Goal: Task Accomplishment & Management: Manage account settings

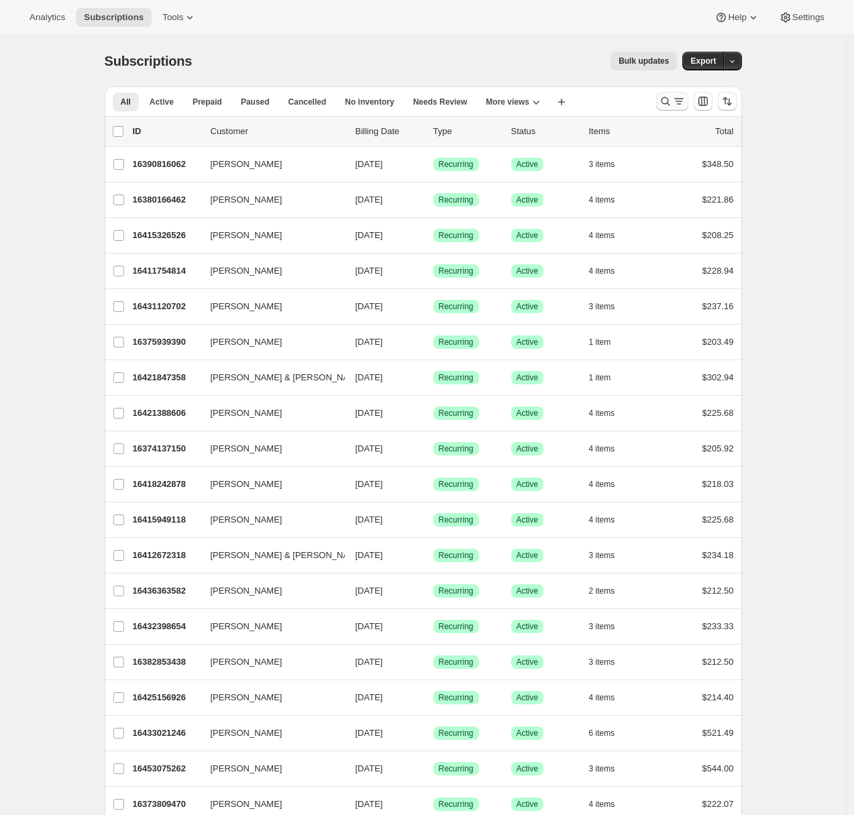
click at [682, 101] on icon "Search and filter results" at bounding box center [678, 101] width 7 height 1
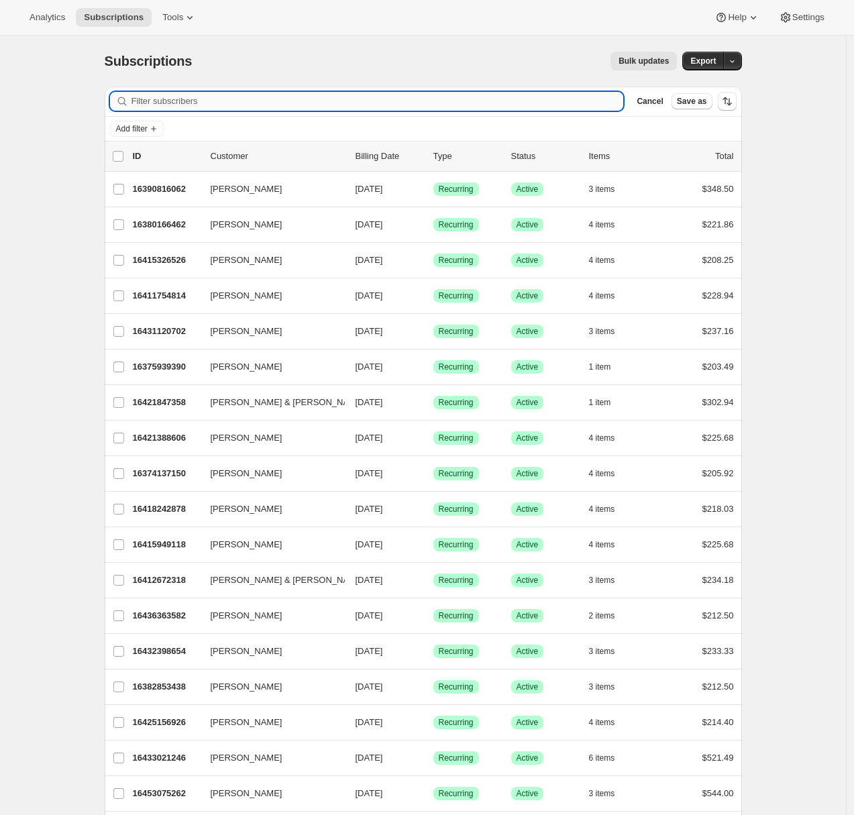
click at [317, 102] on input "Filter subscribers" at bounding box center [377, 101] width 492 height 19
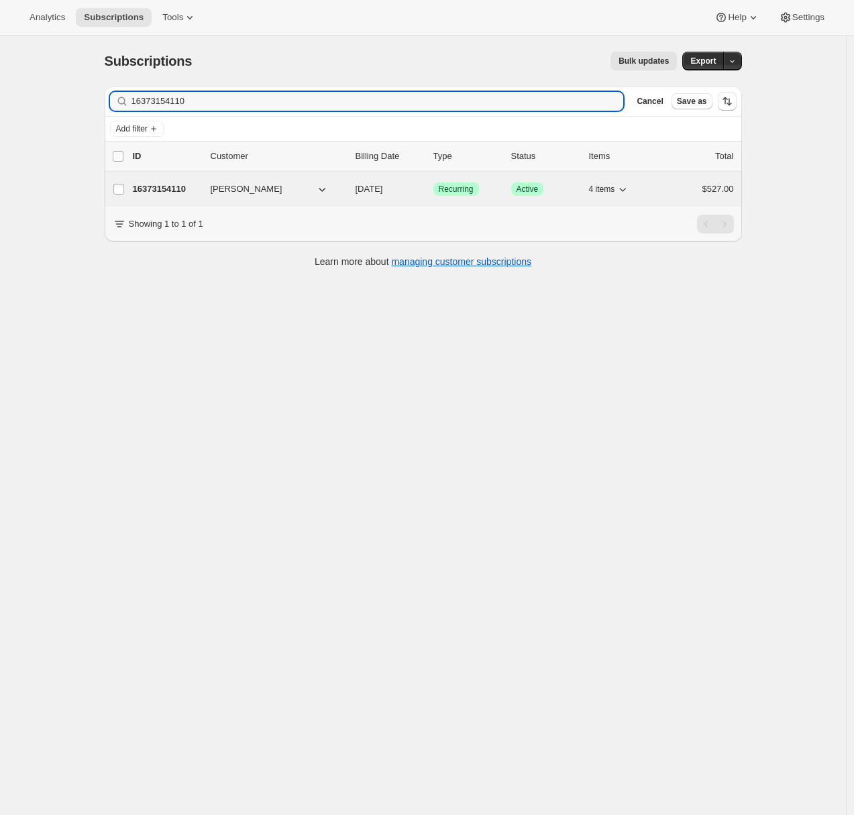
type input "16373154110"
click at [182, 184] on p "16373154110" at bounding box center [166, 188] width 67 height 13
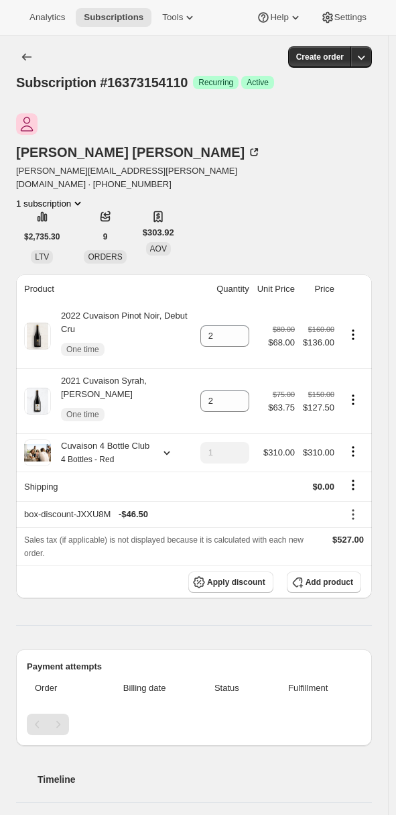
click at [358, 478] on icon "Shipping actions" at bounding box center [353, 484] width 13 height 13
click at [356, 466] on span "Edit shipping rate" at bounding box center [344, 467] width 67 height 10
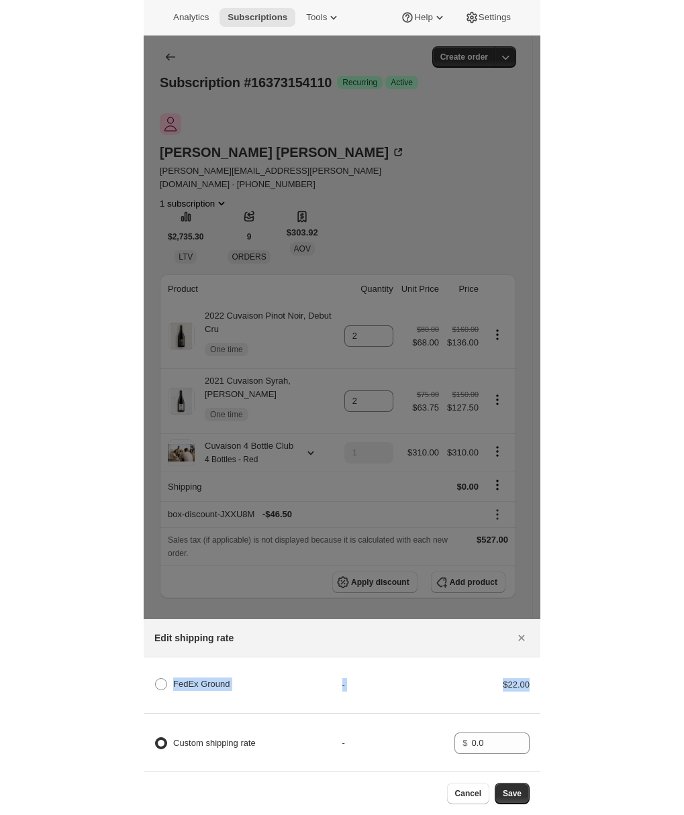
scroll to position [0, 2]
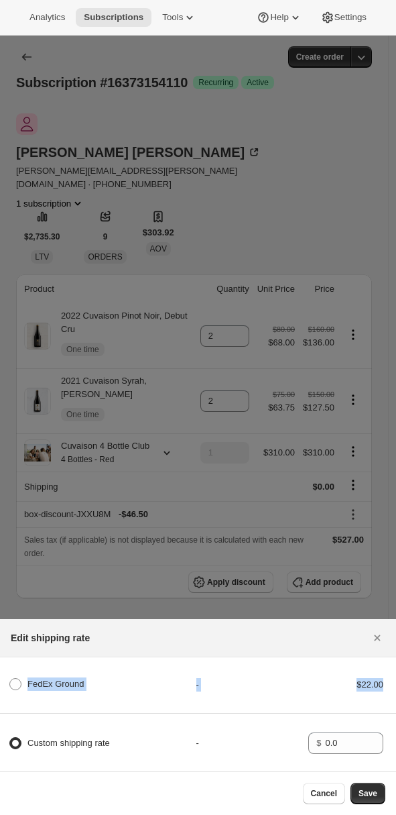
drag, startPoint x: 6, startPoint y: 679, endPoint x: 386, endPoint y: 679, distance: 380.3
click at [387, 679] on div "FedEx Ground - $22.00" at bounding box center [196, 691] width 400 height 46
click at [377, 631] on icon "Close" at bounding box center [377, 637] width 13 height 13
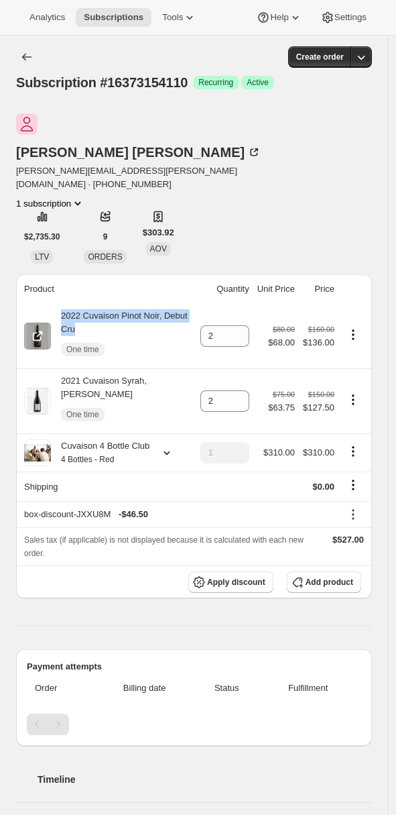
drag, startPoint x: 72, startPoint y: 269, endPoint x: 105, endPoint y: 279, distance: 33.7
click at [105, 309] on div "2022 Cuvaison Pinot Noir, Debut Cru One time" at bounding box center [122, 336] width 142 height 54
copy div "2022 Cuvaison Pinot Noir, Debut Cru"
drag, startPoint x: 73, startPoint y: 337, endPoint x: 97, endPoint y: 347, distance: 26.2
click at [97, 374] on div "2021 Cuvaison Syrah, Vivio Vineyard One time" at bounding box center [122, 401] width 142 height 54
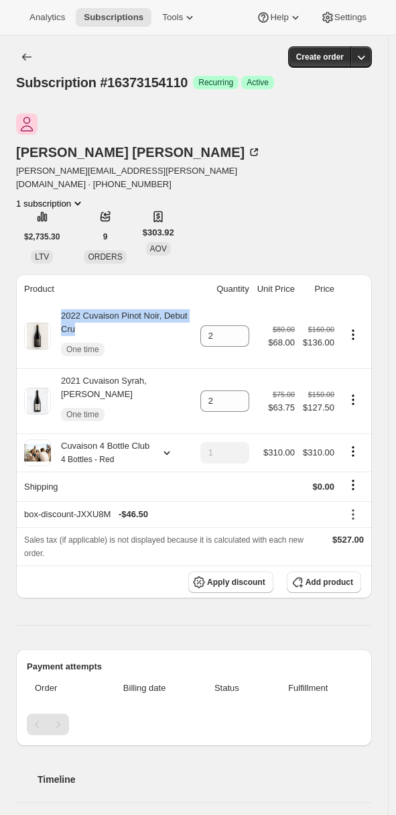
copy div "2021 Cuvaison Syrah, Vivio Vineyard"
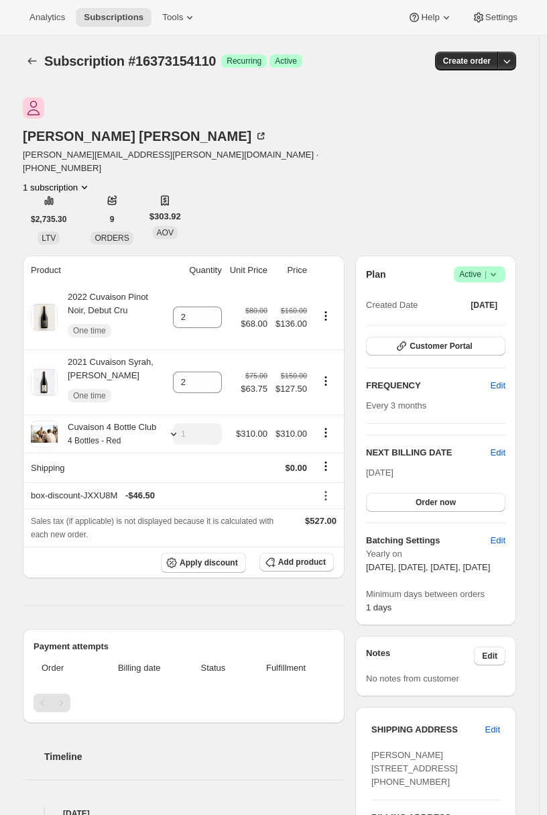
click at [455, 180] on div "michael allen michael.allen.mac@gmail.com · +17735108018 1 subscription $2,735.…" at bounding box center [270, 171] width 494 height 148
click at [330, 459] on icon "Shipping actions" at bounding box center [325, 465] width 13 height 13
click at [338, 459] on span "Edit shipping rate" at bounding box center [326, 462] width 67 height 10
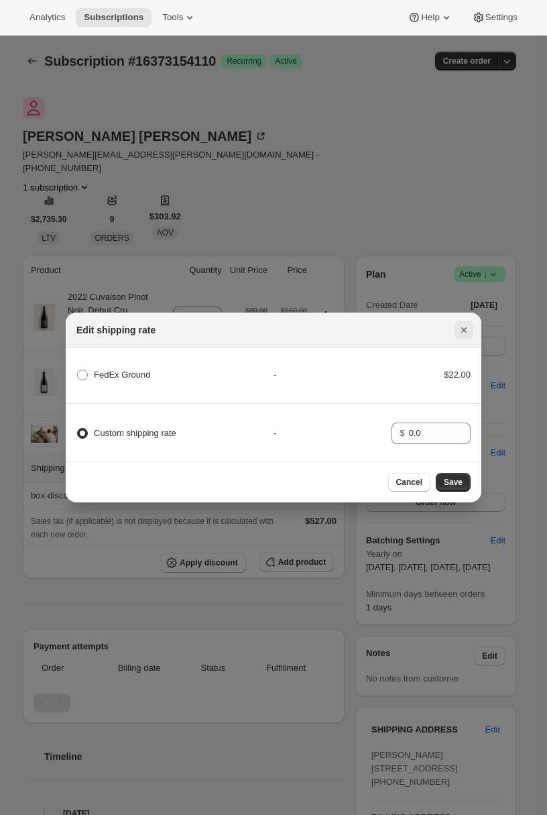
click at [466, 332] on icon "Close" at bounding box center [463, 329] width 13 height 13
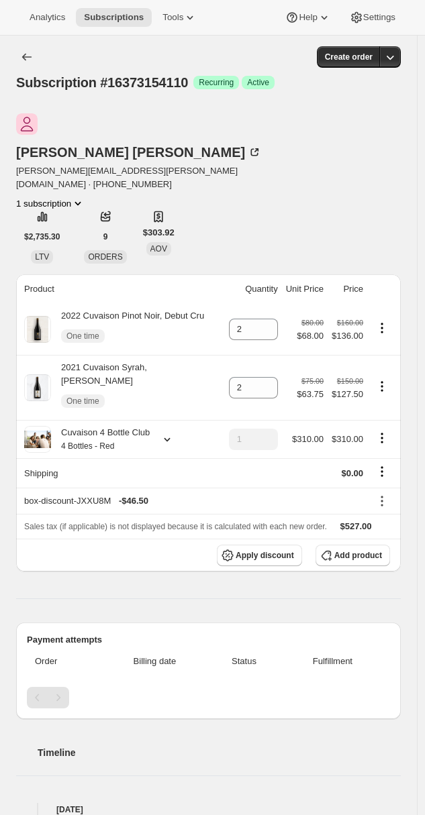
click at [27, 526] on div "Product Quantity Unit Price Price 2022 Cuvaison Pinot Noir, Debut Cru One time …" at bounding box center [208, 773] width 384 height 998
click at [100, 527] on div "Product Quantity Unit Price Price 2022 Cuvaison Pinot Noir, Debut Cru One time …" at bounding box center [208, 773] width 384 height 998
click at [99, 526] on div "Product Quantity Unit Price Price 2022 Cuvaison Pinot Noir, Debut Cru One time …" at bounding box center [208, 773] width 384 height 998
click at [385, 465] on icon "Shipping actions" at bounding box center [381, 471] width 13 height 13
click at [388, 437] on span "Edit shipping rate" at bounding box center [372, 440] width 67 height 10
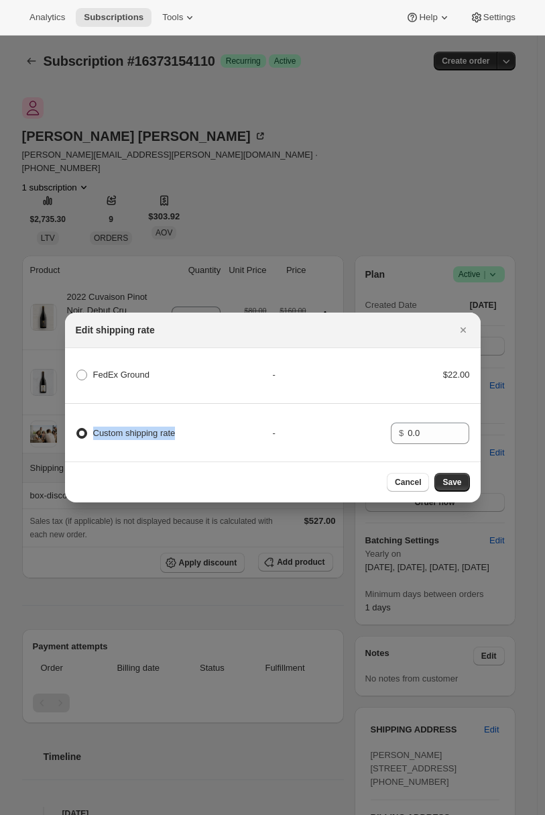
drag, startPoint x: 190, startPoint y: 428, endPoint x: 87, endPoint y: 432, distance: 102.7
click at [87, 432] on div "Custom shipping rate" at bounding box center [174, 433] width 197 height 19
click at [213, 433] on div "Custom shipping rate" at bounding box center [174, 433] width 197 height 19
drag, startPoint x: 203, startPoint y: 433, endPoint x: 85, endPoint y: 431, distance: 118.1
click at [85, 431] on div "Custom shipping rate" at bounding box center [174, 433] width 197 height 19
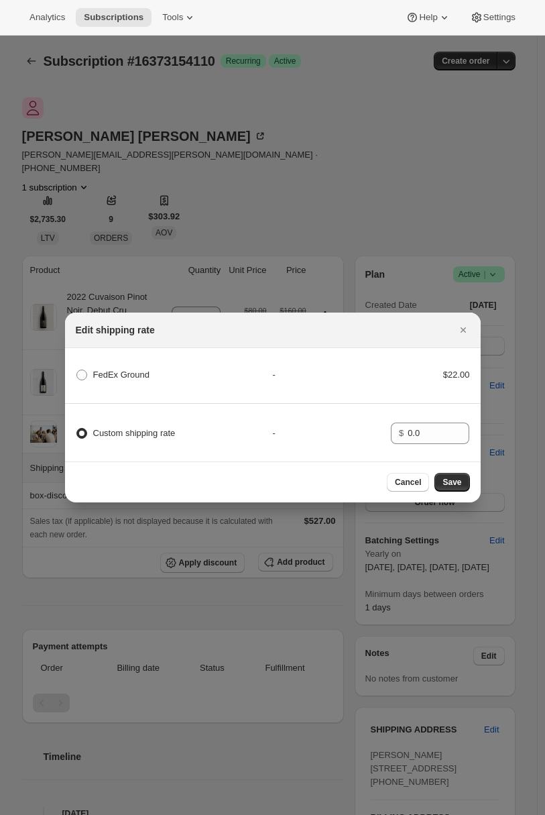
click at [221, 435] on div "Custom shipping rate" at bounding box center [174, 433] width 197 height 19
click at [466, 329] on icon "Close" at bounding box center [463, 329] width 13 height 13
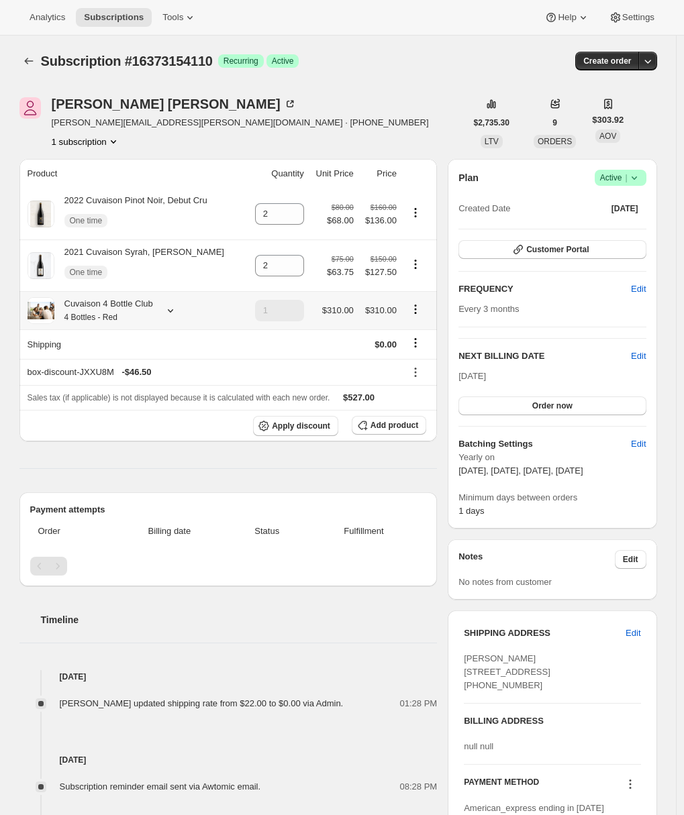
click at [177, 315] on icon at bounding box center [170, 310] width 13 height 13
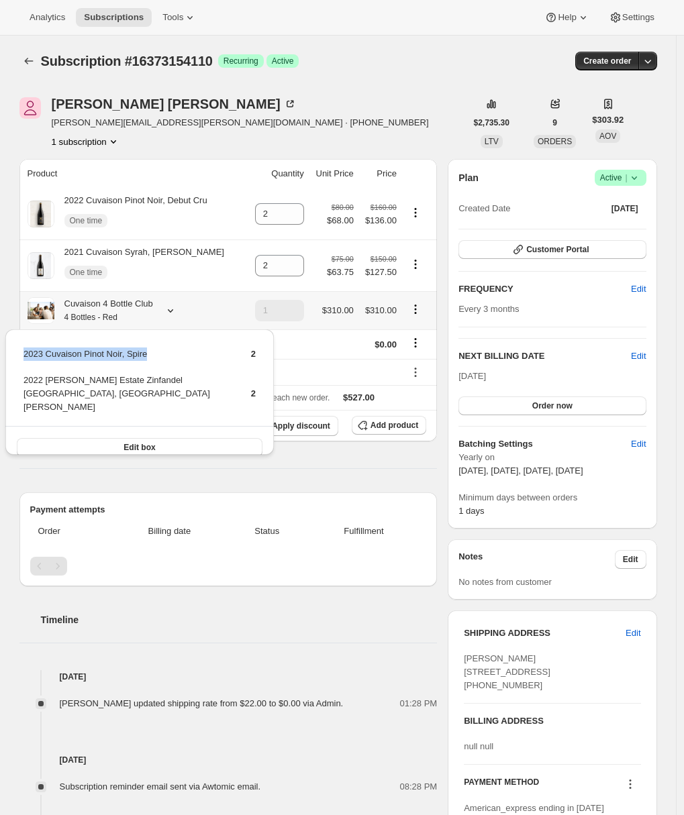
drag, startPoint x: 20, startPoint y: 351, endPoint x: 154, endPoint y: 353, distance: 133.5
click at [154, 353] on div "2023 Cuvaison Pinot Noir, Spire 2 2022 Brandlin Estate Zinfandel Old Vine, Moun…" at bounding box center [139, 398] width 268 height 139
copy tbody "2023 Cuvaison Pinot Noir, Spire"
click at [181, 22] on span "Tools" at bounding box center [172, 17] width 21 height 11
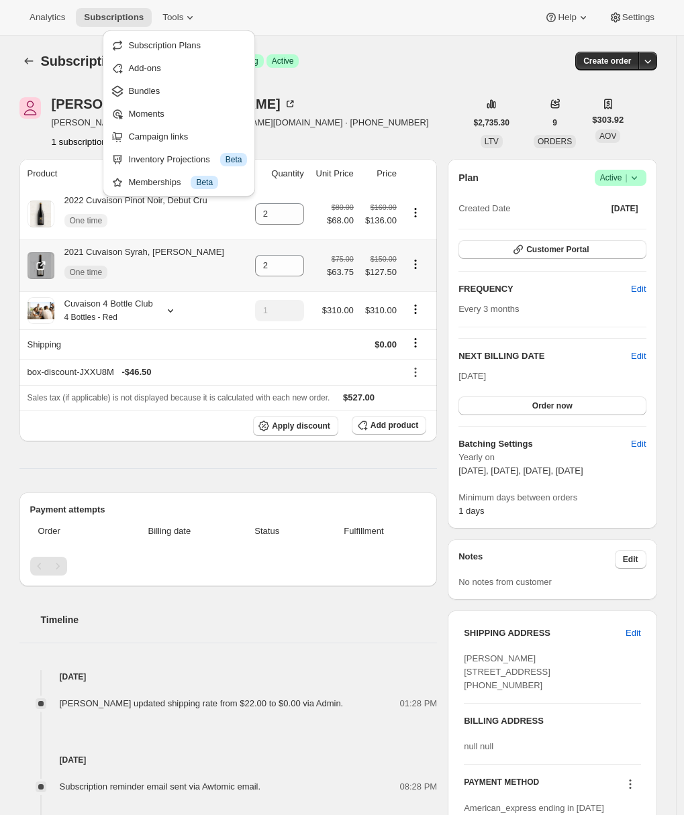
drag, startPoint x: 219, startPoint y: 255, endPoint x: 73, endPoint y: 254, distance: 145.6
click at [73, 254] on div "2021 Cuvaison Syrah, Vivio Vineyard One time" at bounding box center [135, 265] width 215 height 40
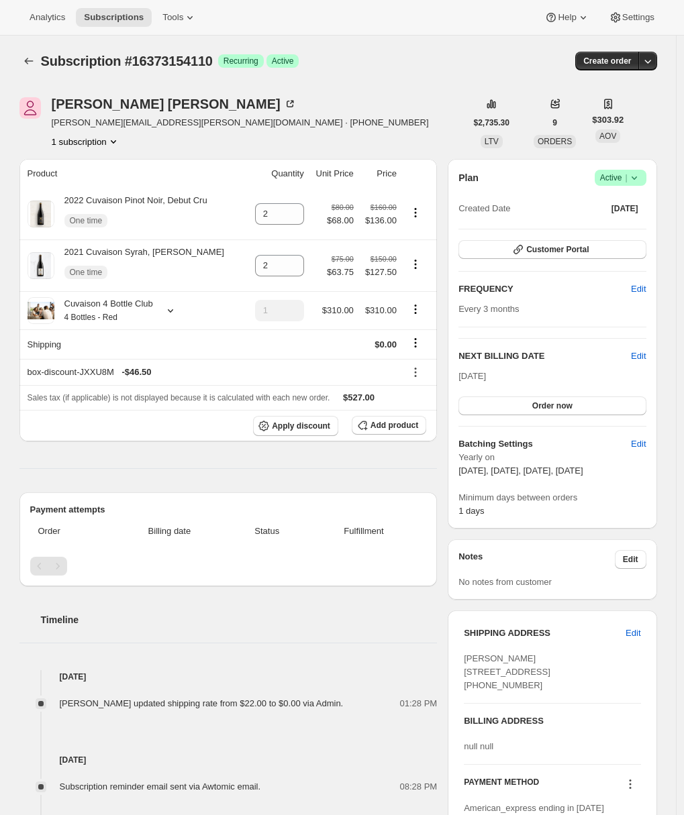
click at [5, 154] on div "Subscription #16373154110. This page is ready Subscription #16373154110 Success…" at bounding box center [337, 601] width 675 height 1131
click at [8, 201] on div "Subscription #16373154110. This page is ready Subscription #16373154110 Success…" at bounding box center [337, 601] width 669 height 1131
drag, startPoint x: 69, startPoint y: 253, endPoint x: 228, endPoint y: 250, distance: 159.0
click at [228, 252] on div "2021 Cuvaison Syrah, Vivio Vineyard One time" at bounding box center [135, 265] width 215 height 40
copy div "2021 Cuvaison Syrah, Vivio Vineyard"
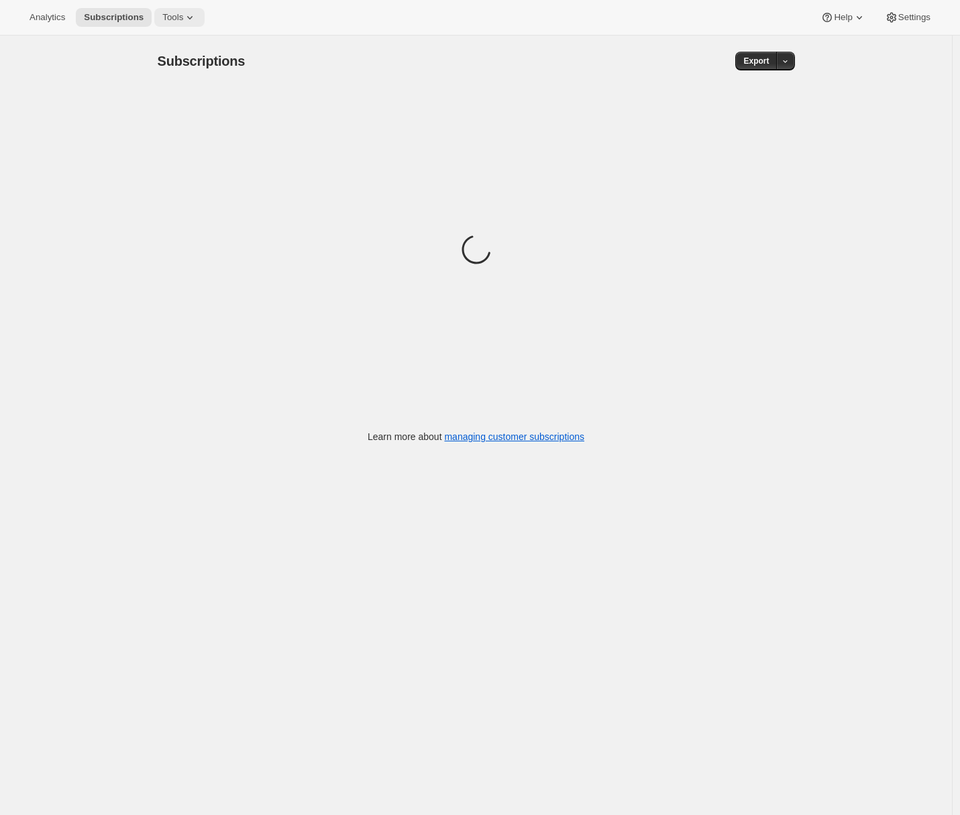
click at [183, 20] on span "Tools" at bounding box center [172, 17] width 21 height 11
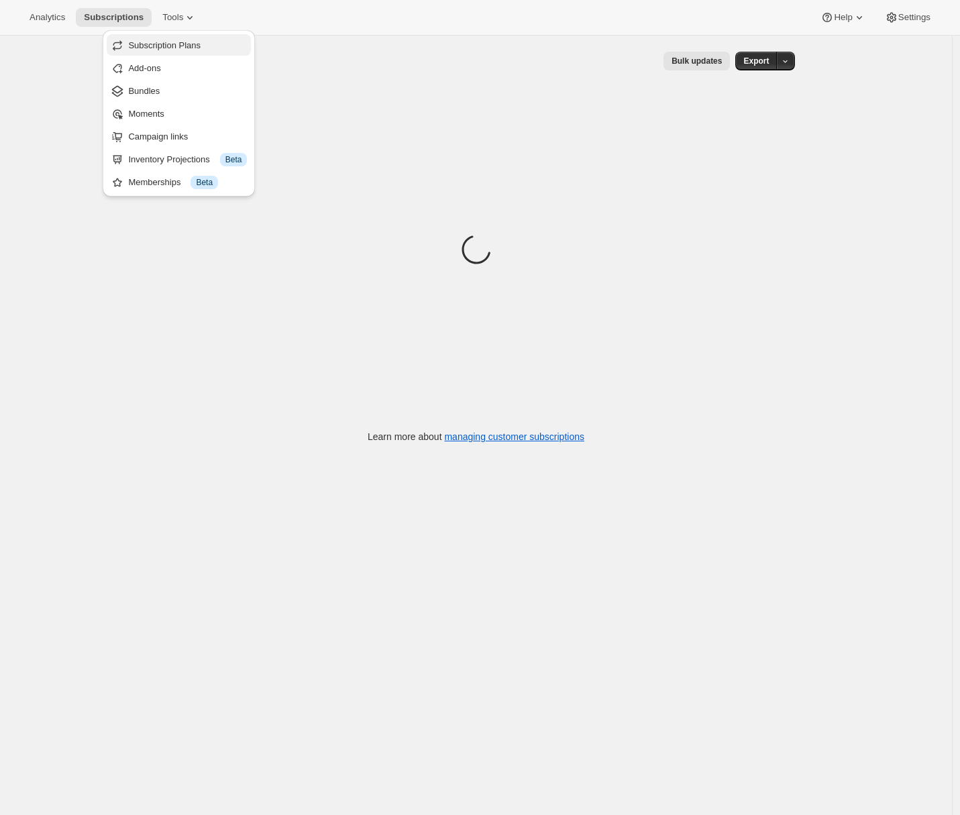
click at [195, 45] on span "Subscription Plans" at bounding box center [164, 45] width 72 height 10
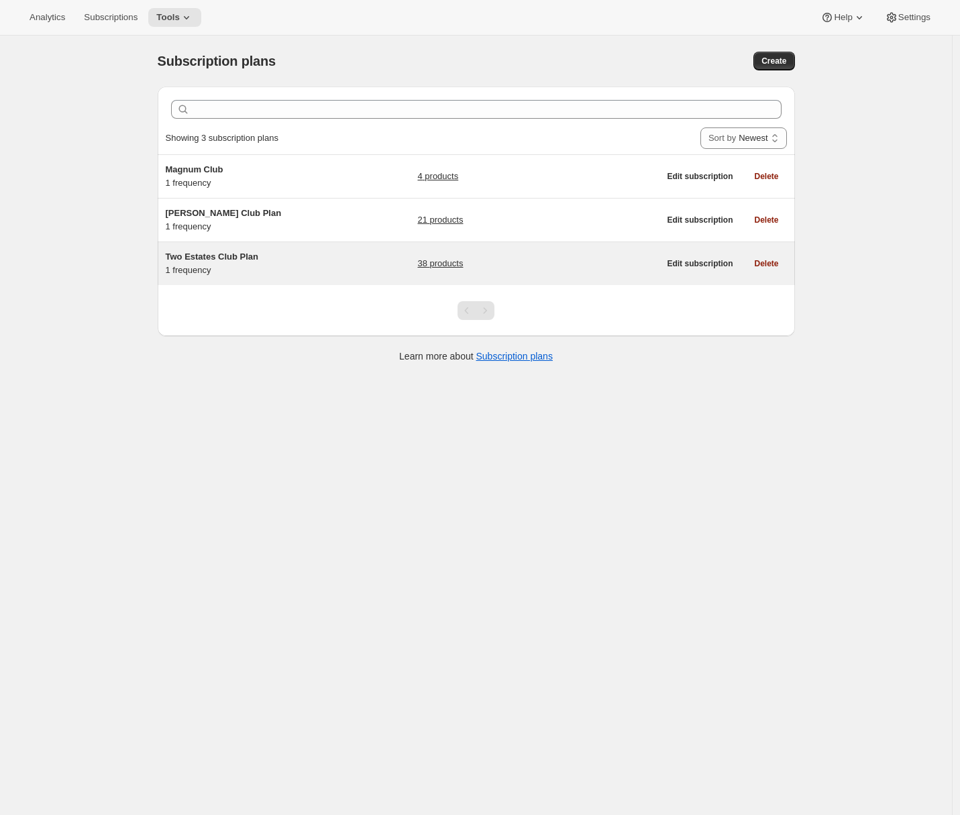
click at [288, 259] on h5 "Two Estates Club Plan" at bounding box center [250, 256] width 168 height 13
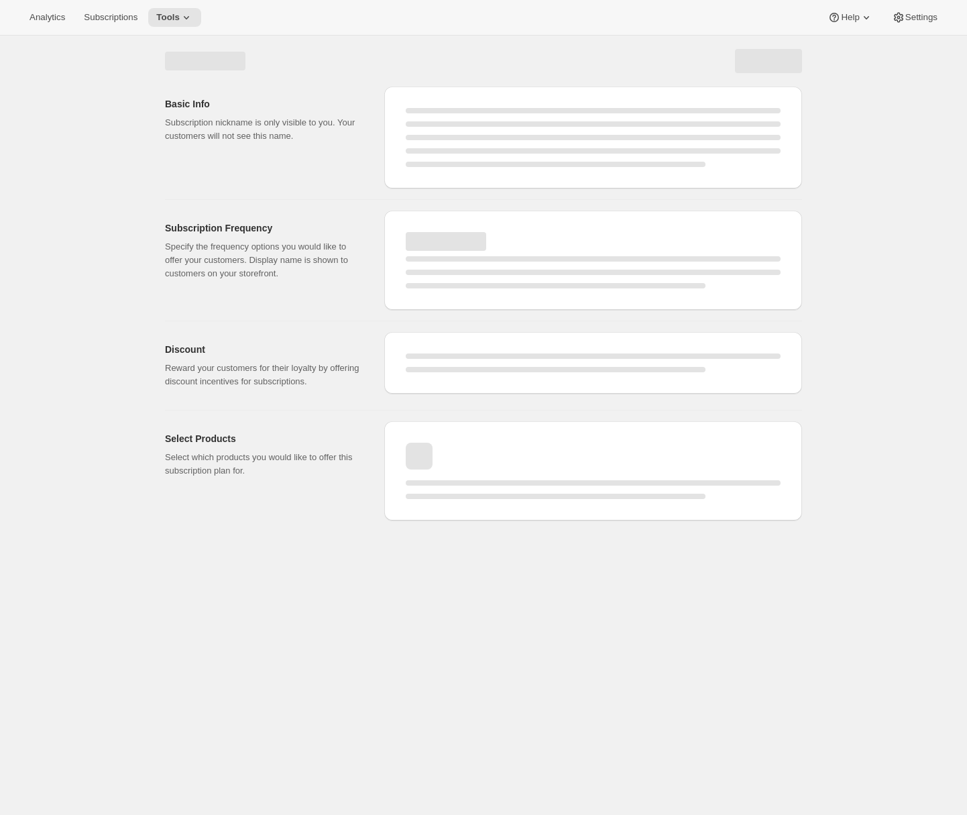
select select "WEEK"
select select "MONTH"
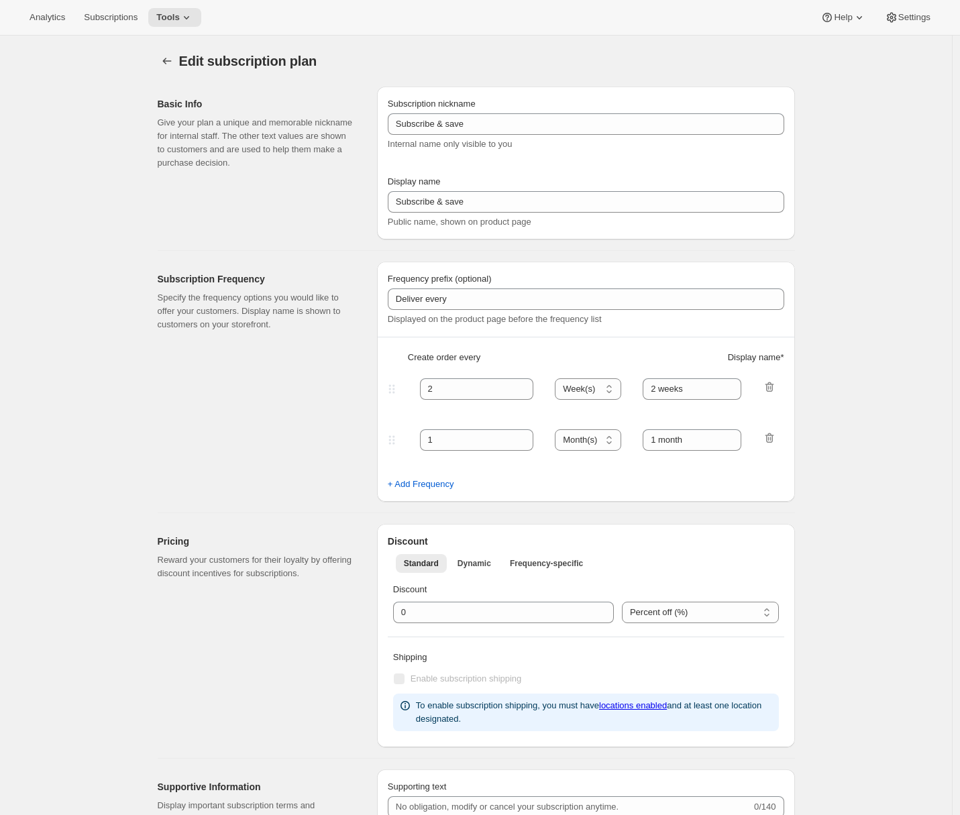
click at [97, 268] on div "Edit subscription plan. This page is ready Edit subscription plan Basic Info Gi…" at bounding box center [476, 682] width 952 height 1293
type input "Two Estates Club Plan"
type input "Join the Two Estates Club"
type input "3"
select select "MONTH"
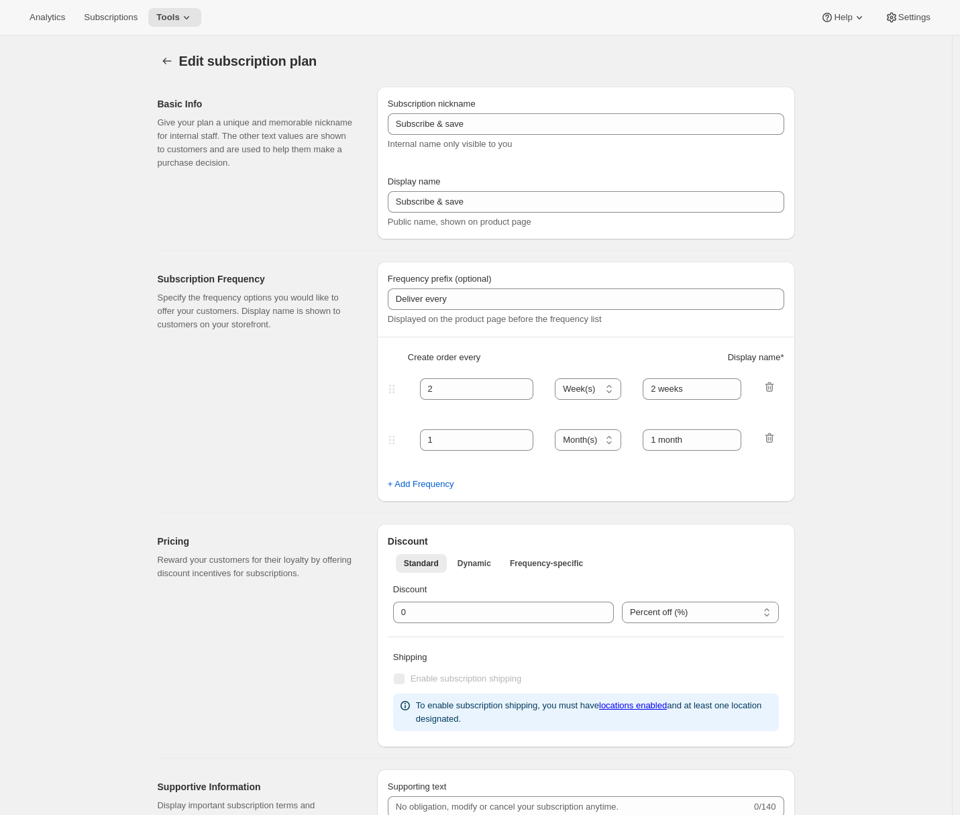
type input "quarter"
type input "10"
checkbox input "true"
select select "YEARDAY"
select select "2"
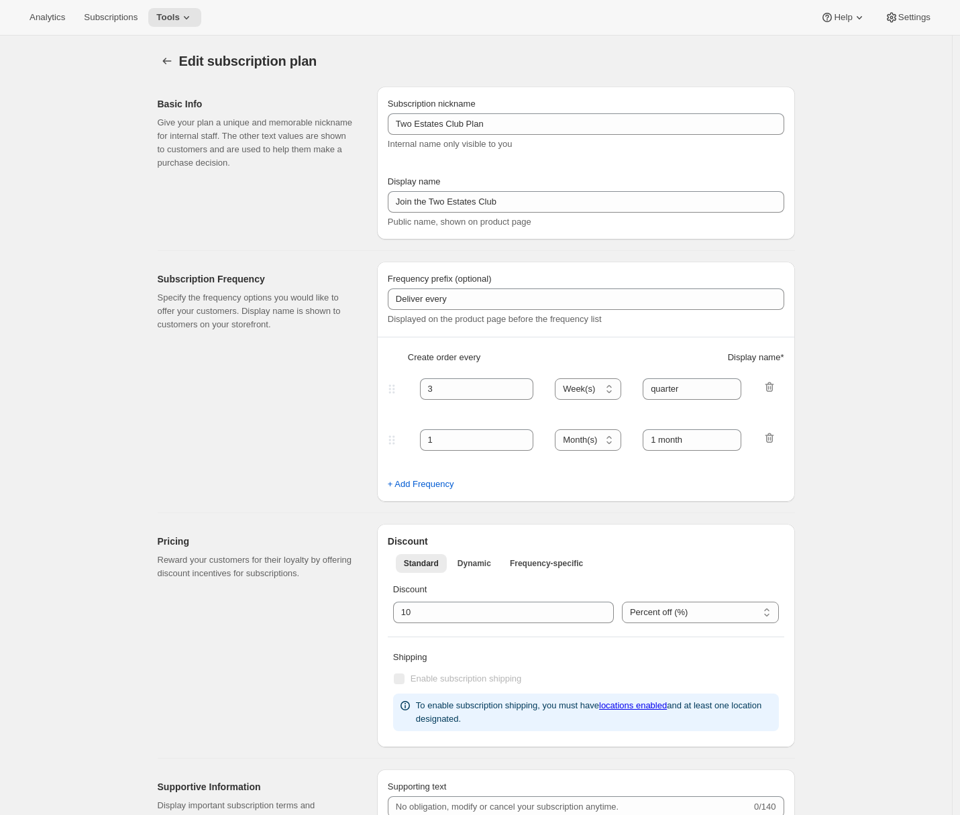
select select "5"
select select "9"
select select "11"
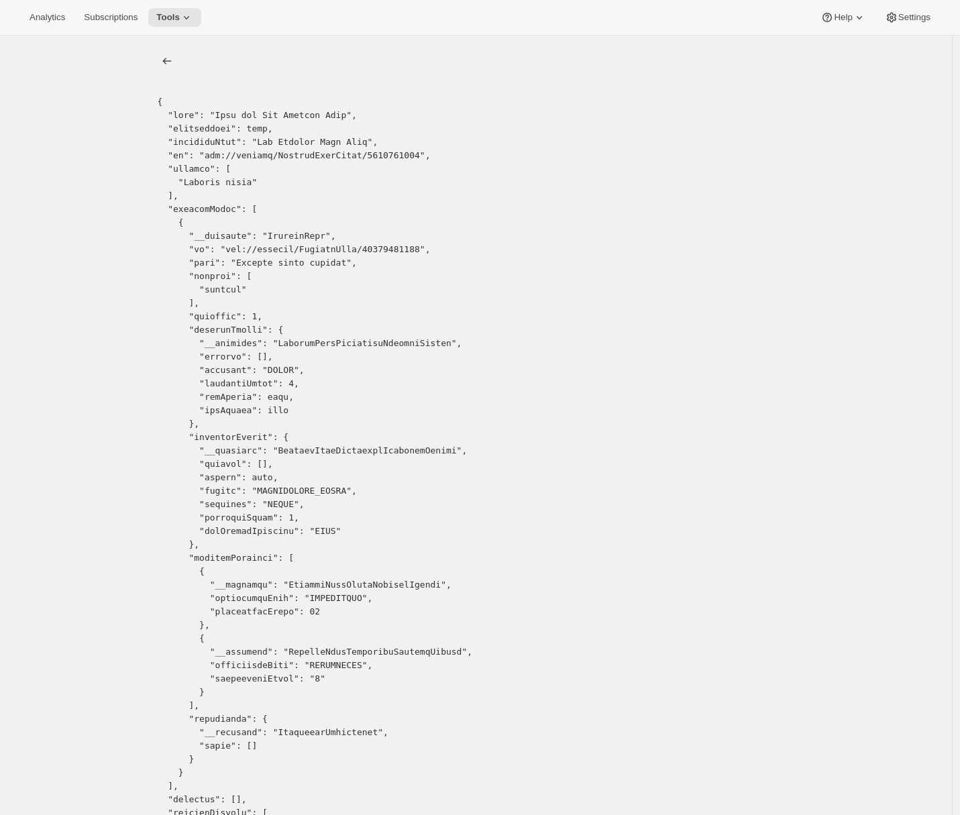
click at [172, 60] on icon "list" at bounding box center [166, 60] width 13 height 13
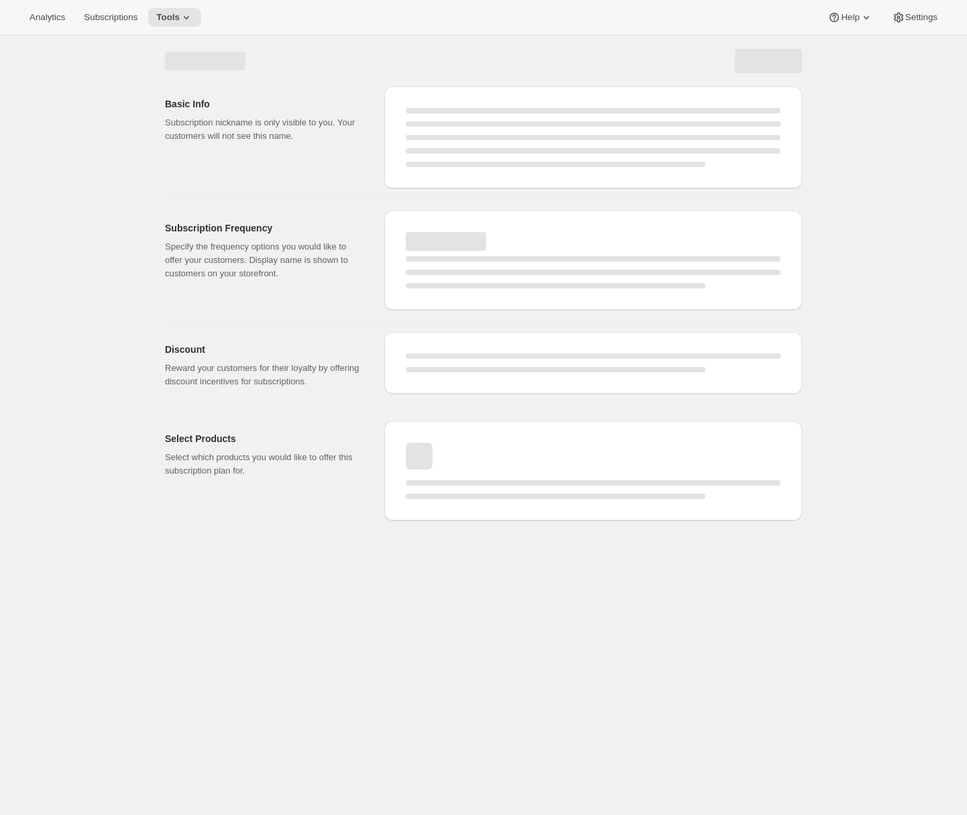
select select "WEEK"
select select "MONTH"
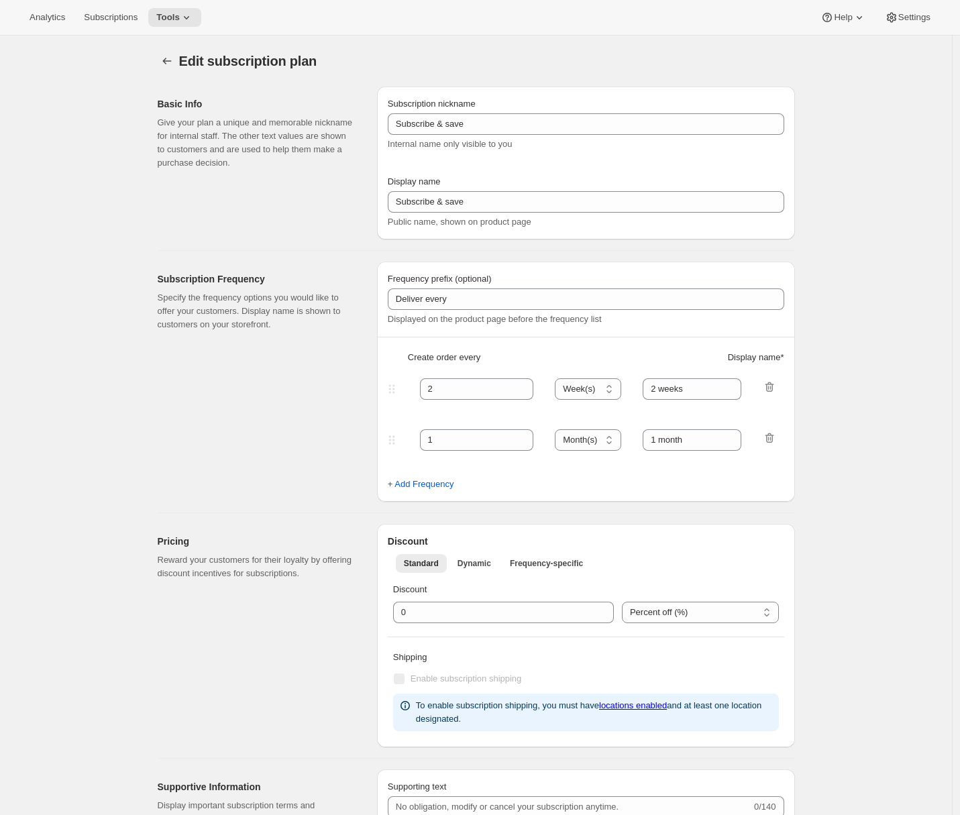
type input "Two Estates Club Plan"
type input "Join the Two Estates Club"
type input "3"
select select "MONTH"
type input "quarter"
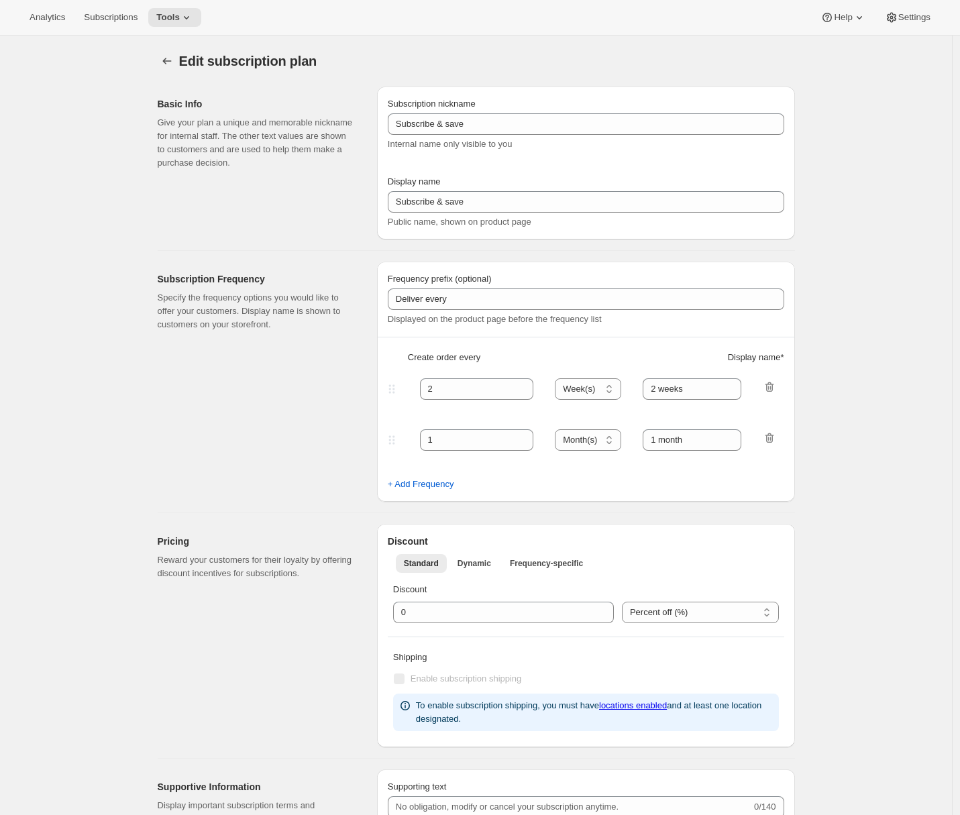
type input "10"
checkbox input "true"
select select "YEARDAY"
select select "2"
select select "5"
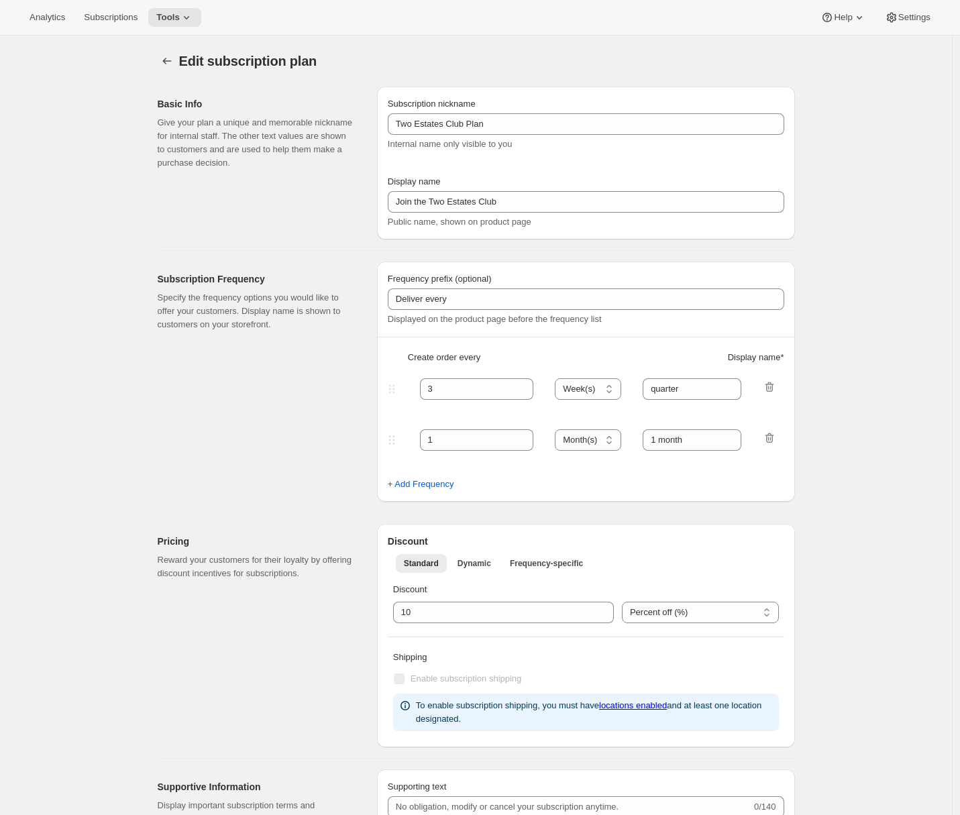
select select "9"
select select "11"
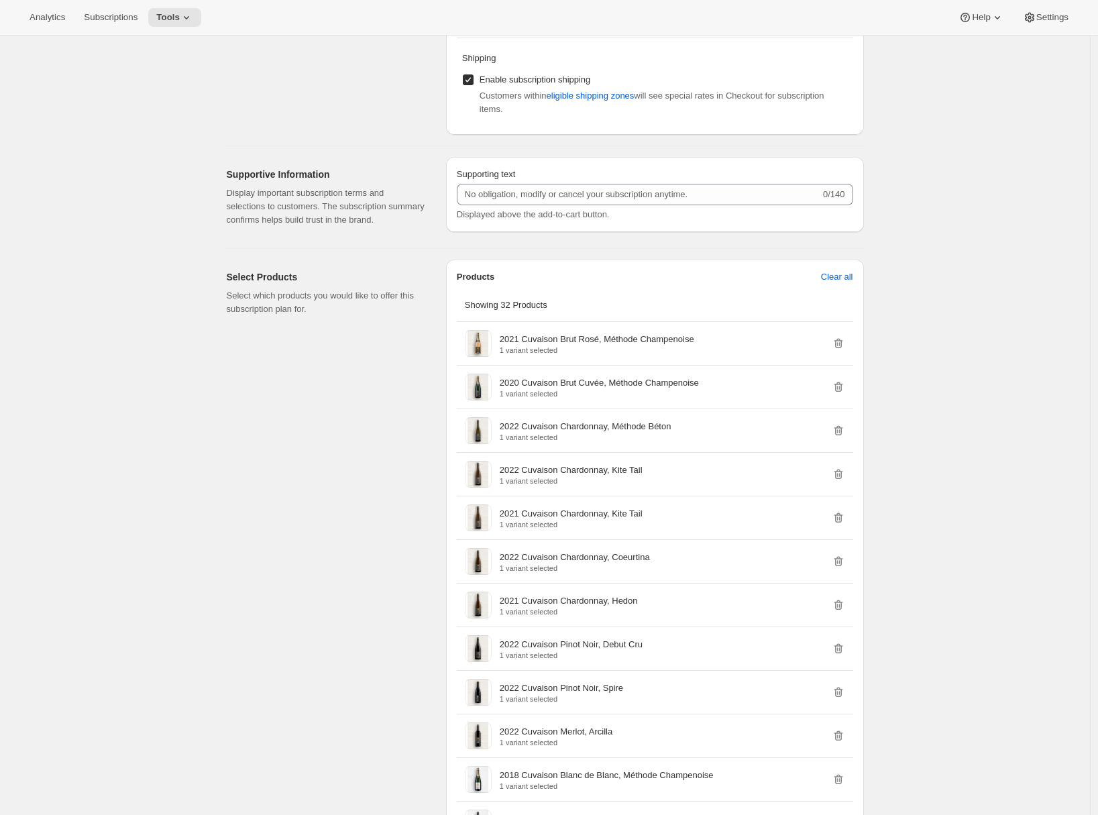
scroll to position [456, 0]
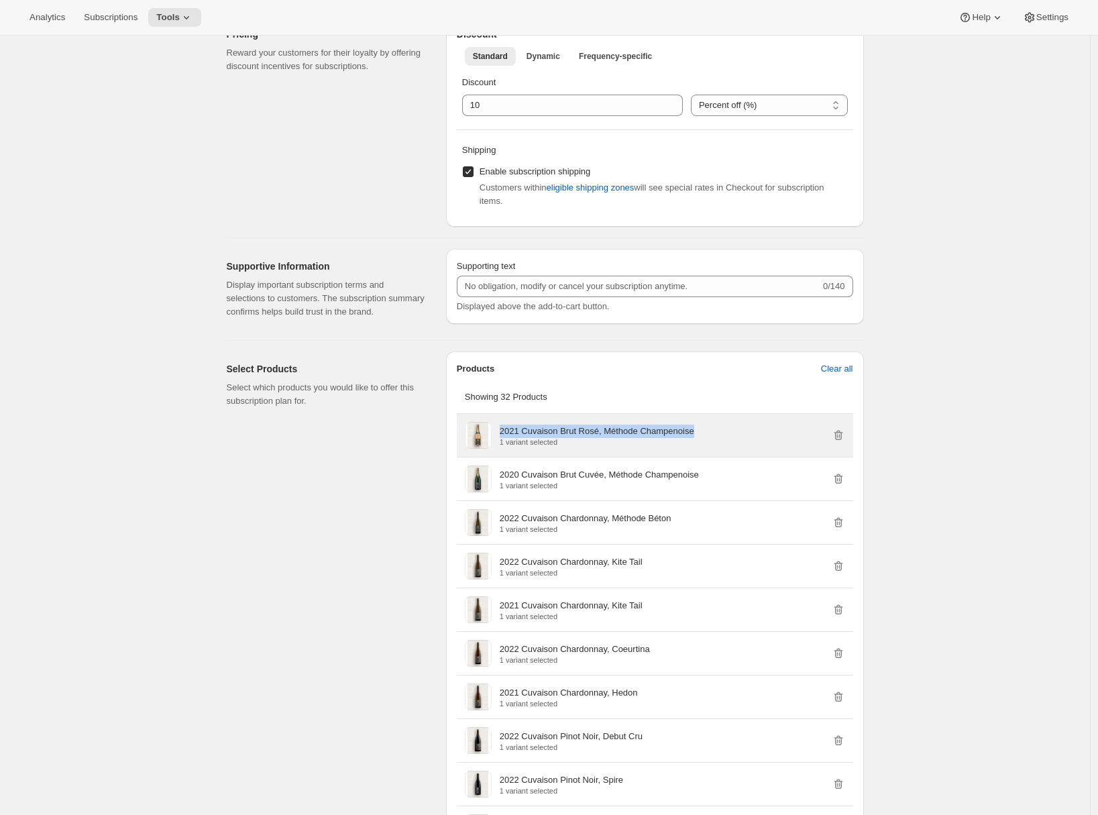
drag, startPoint x: 718, startPoint y: 443, endPoint x: 505, endPoint y: 449, distance: 213.4
click at [505, 446] on div "2021 Cuvaison Brut Rosé, Méthode Champenoise 1 variant selected" at bounding box center [672, 435] width 345 height 21
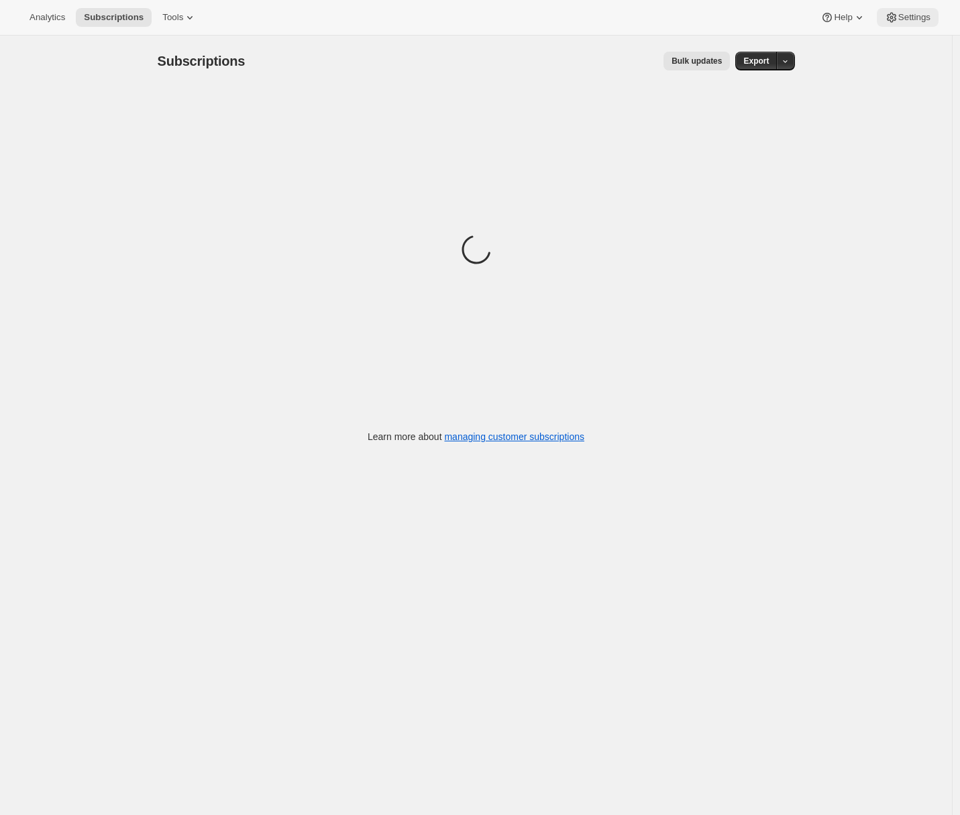
click at [912, 16] on span "Settings" at bounding box center [914, 17] width 32 height 11
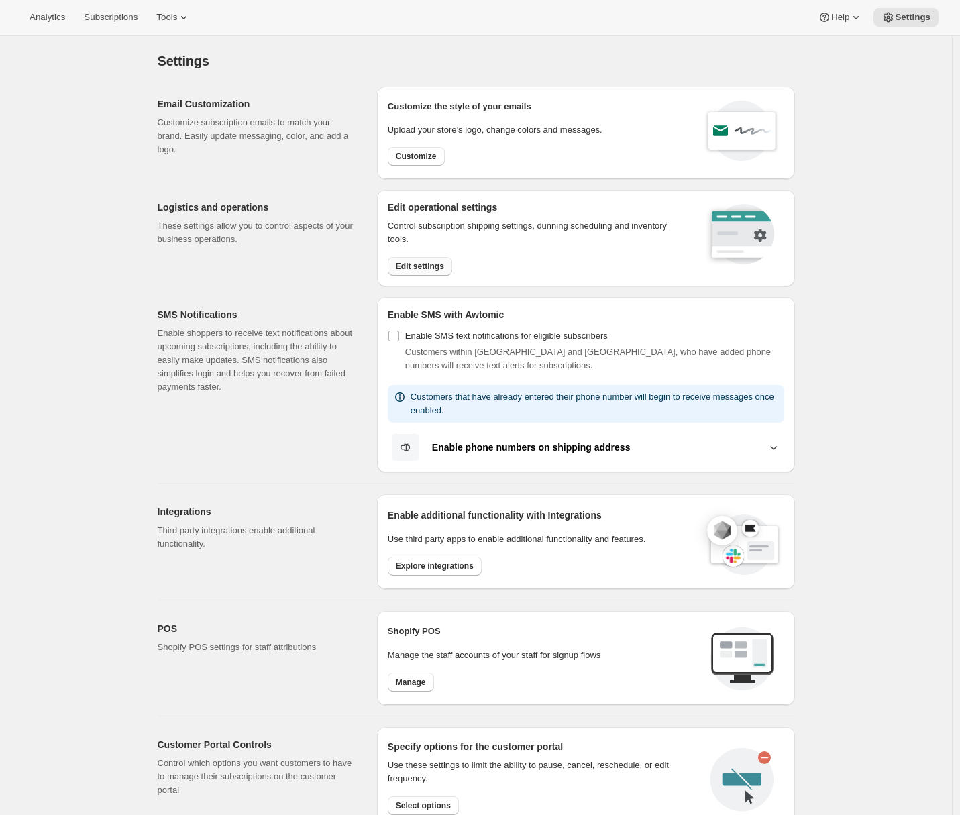
click at [427, 268] on span "Edit settings" at bounding box center [420, 266] width 48 height 11
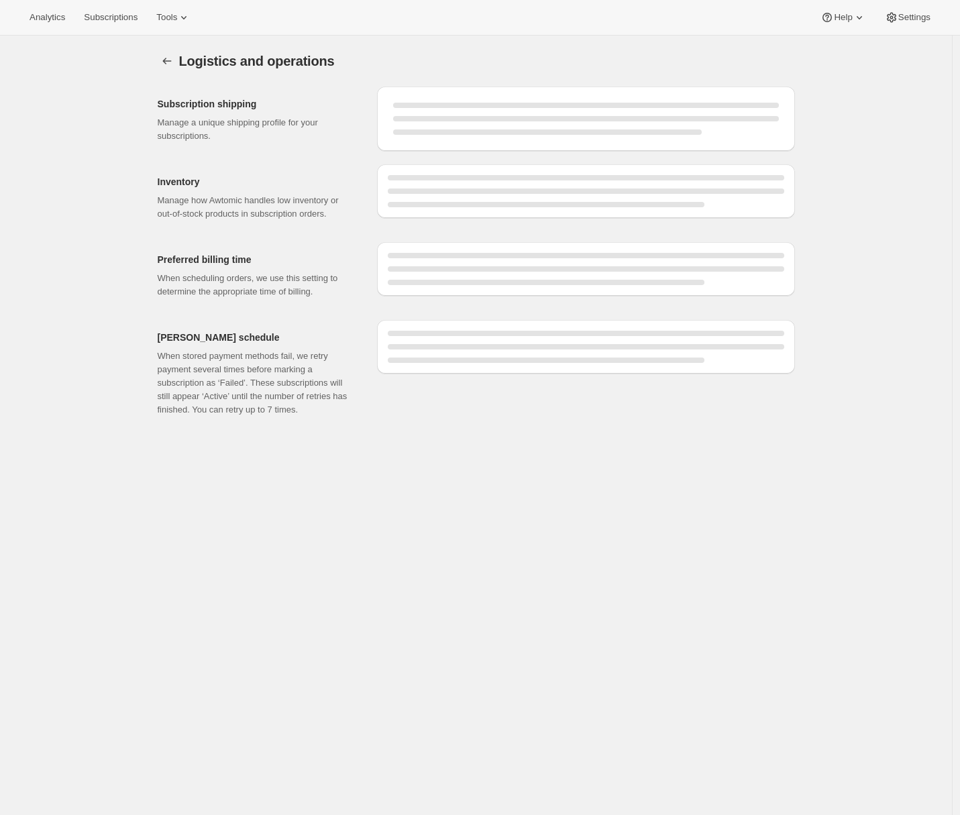
select select "DAY"
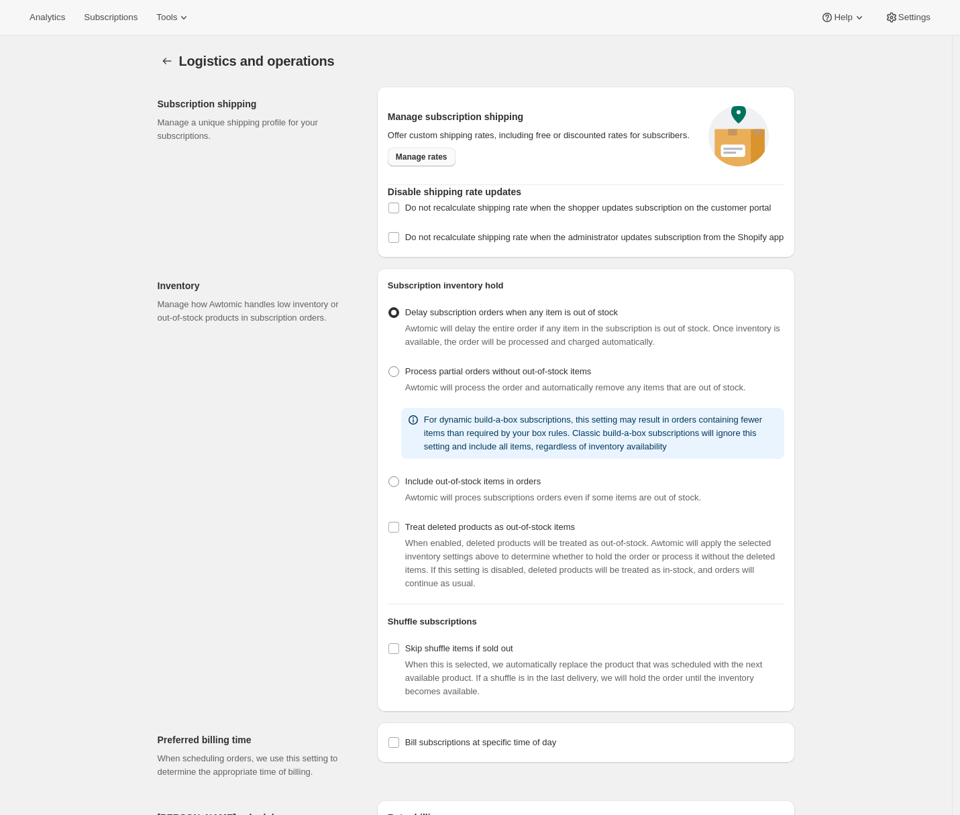
click at [419, 166] on link "Manage rates" at bounding box center [422, 157] width 68 height 19
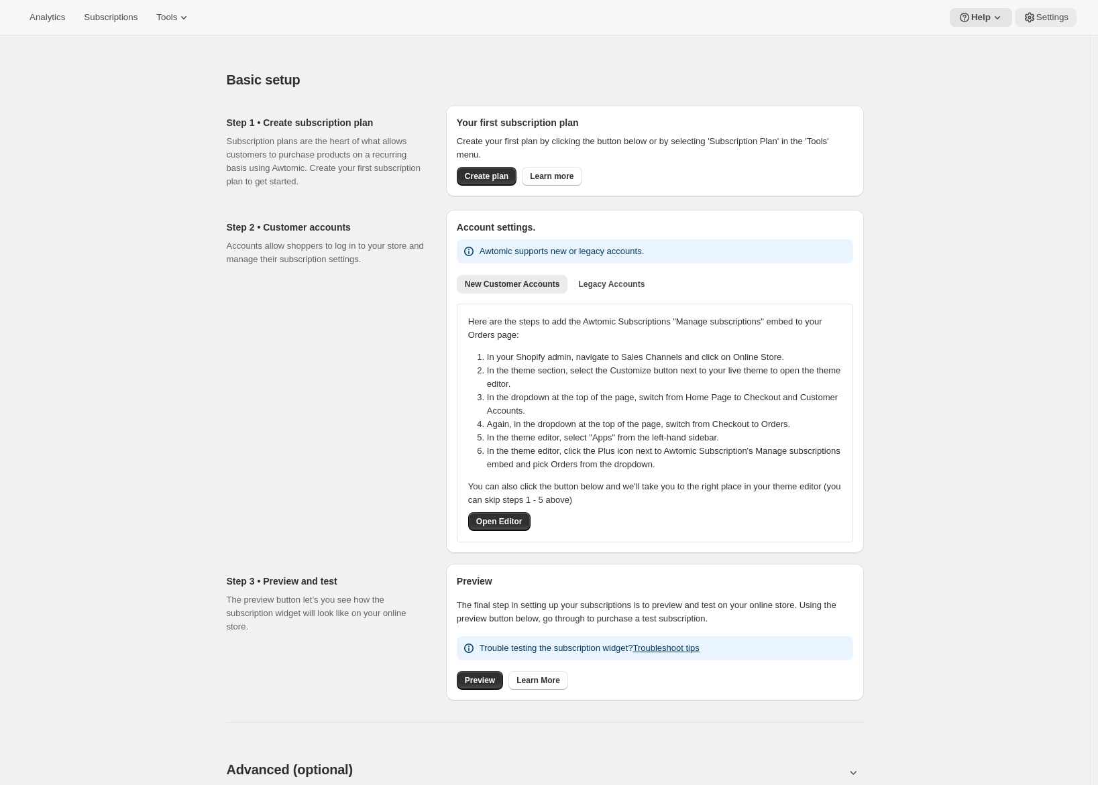
click at [1056, 16] on span "Settings" at bounding box center [1052, 17] width 32 height 11
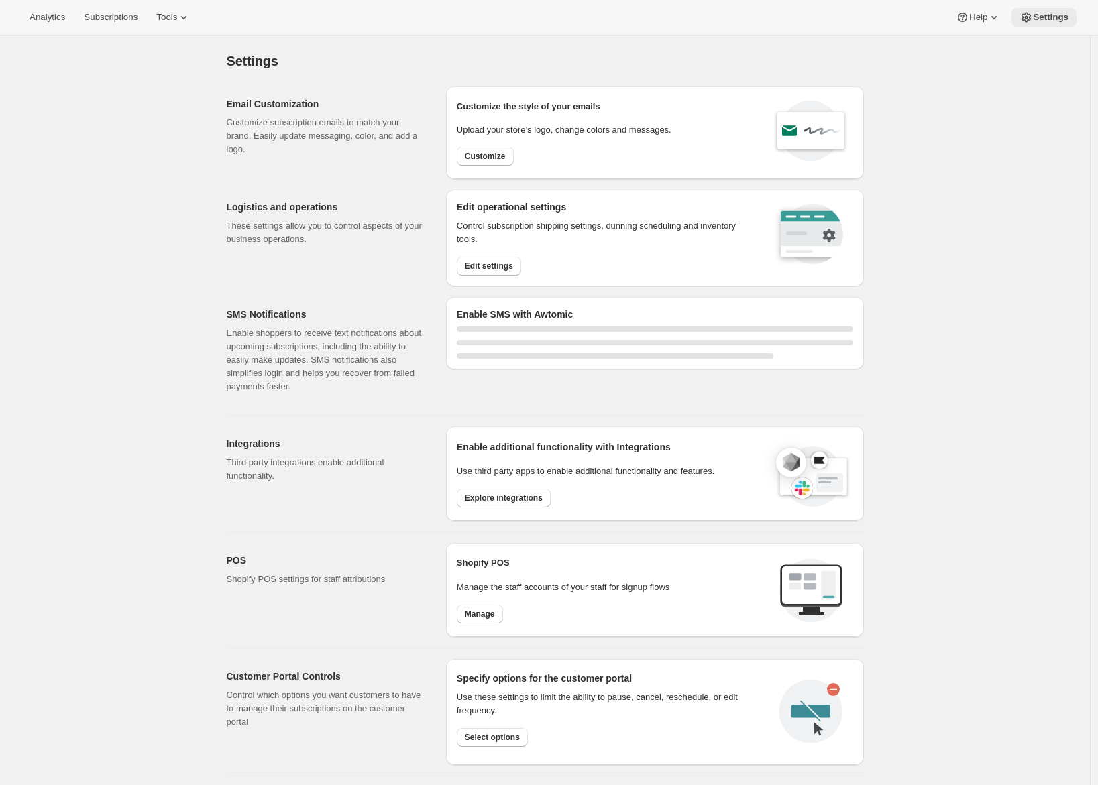
select select "22:00"
select select "09:00"
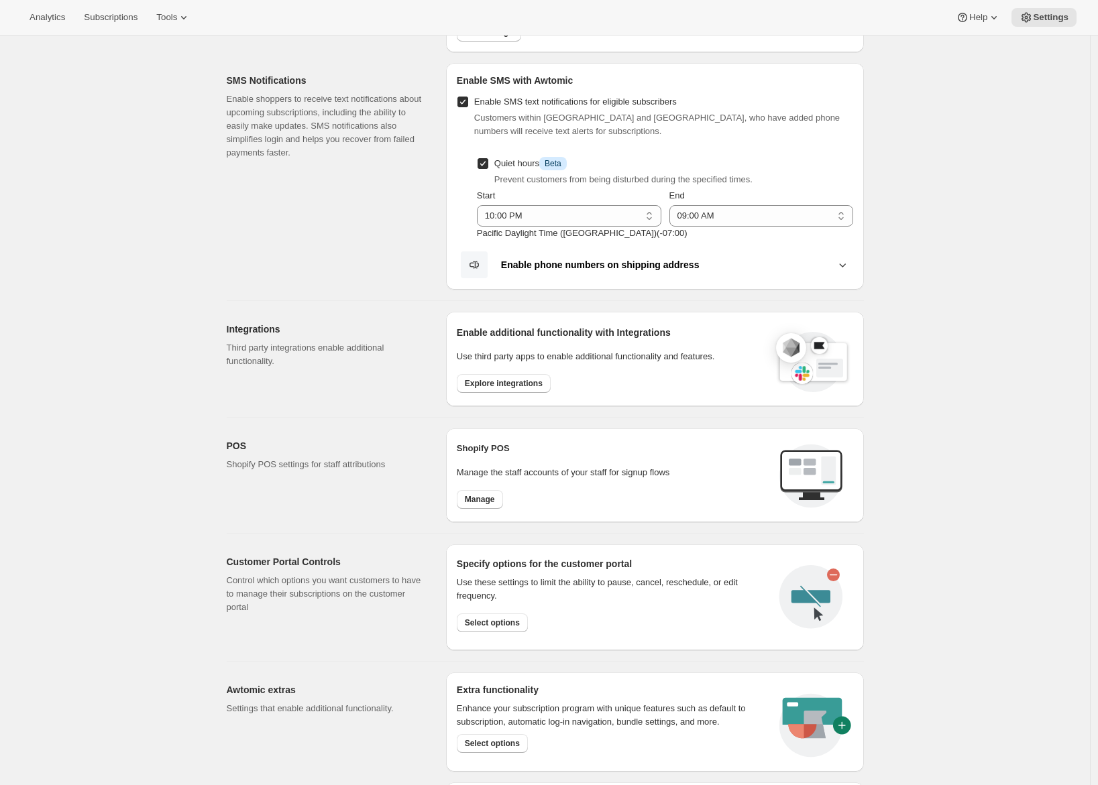
scroll to position [303, 0]
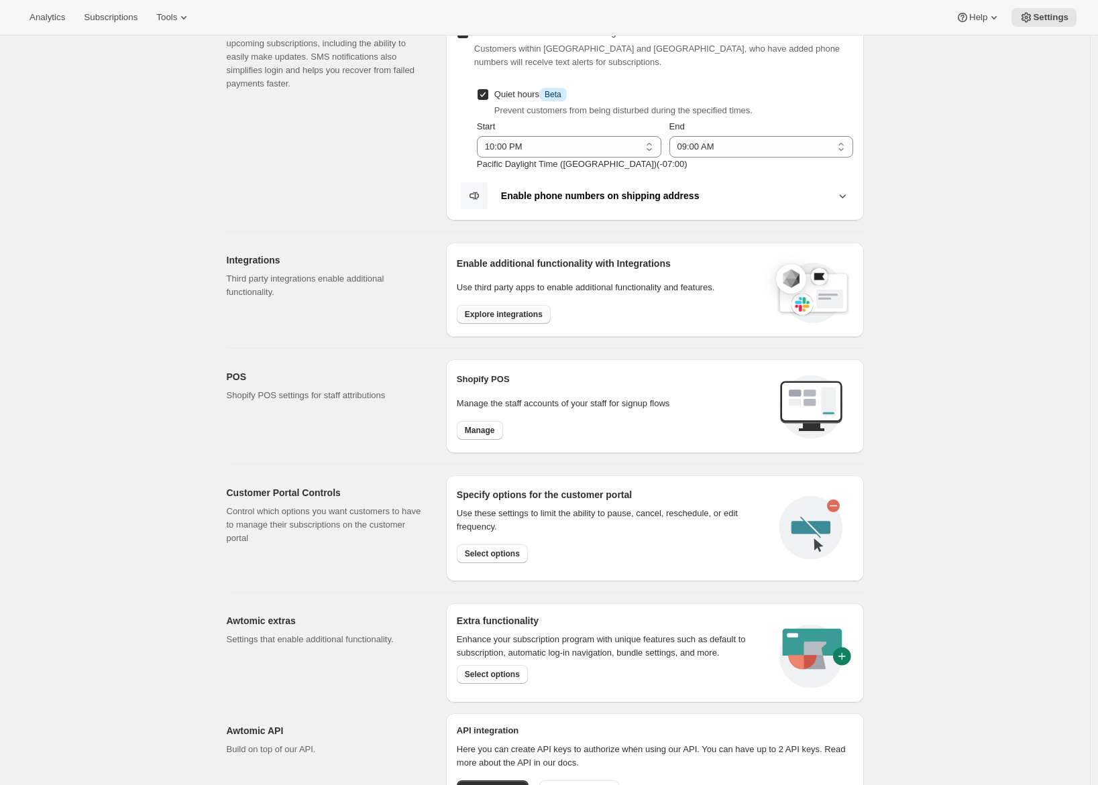
click at [478, 316] on span "Explore integrations" at bounding box center [504, 314] width 78 height 11
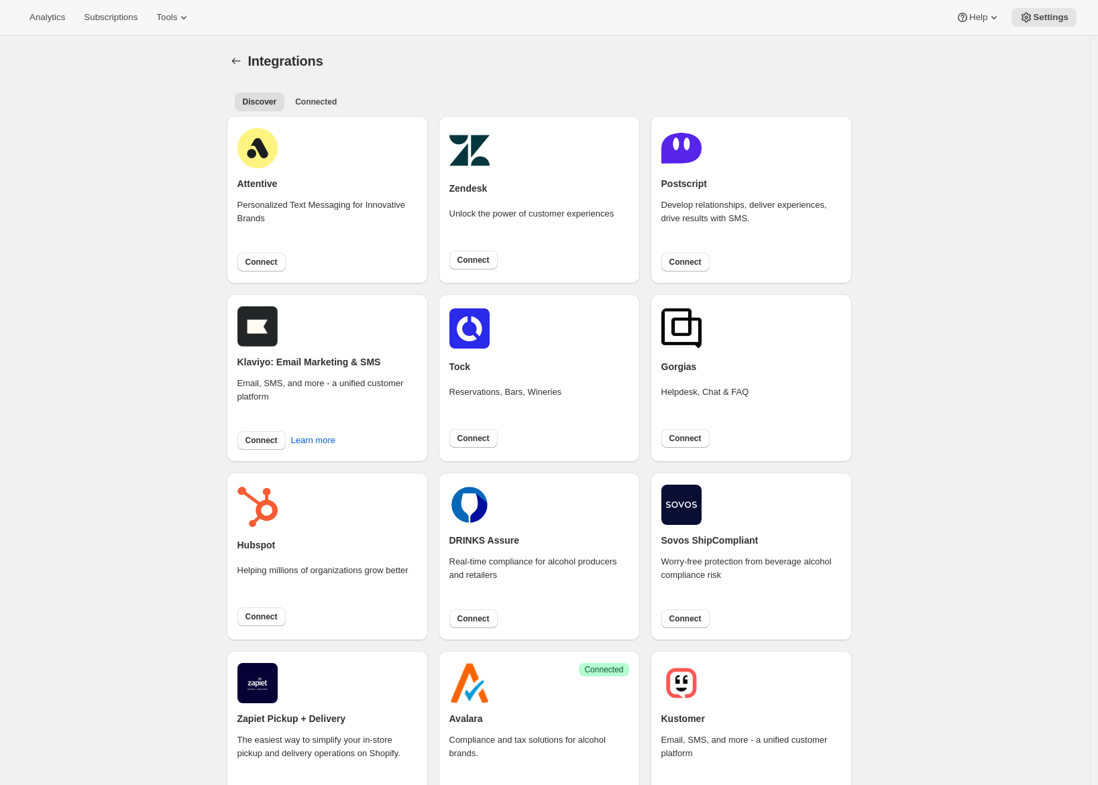
scroll to position [362, 0]
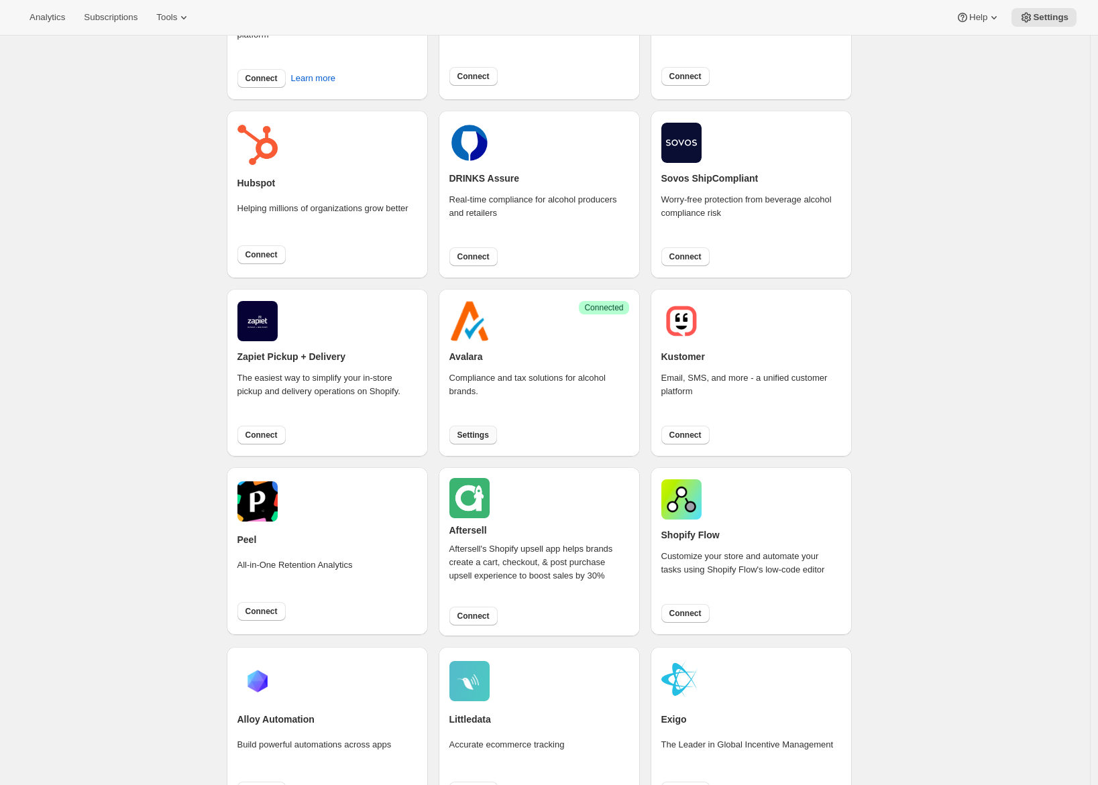
click at [486, 440] on span "Settings" at bounding box center [473, 435] width 32 height 11
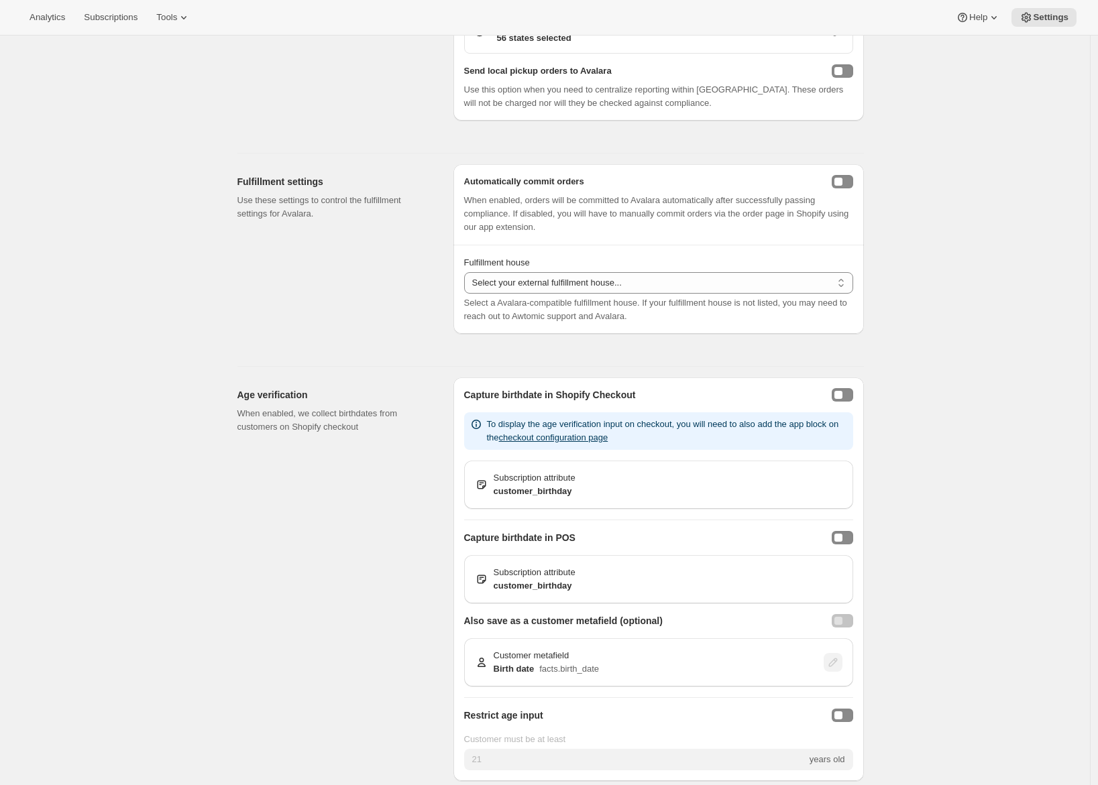
scroll to position [468, 0]
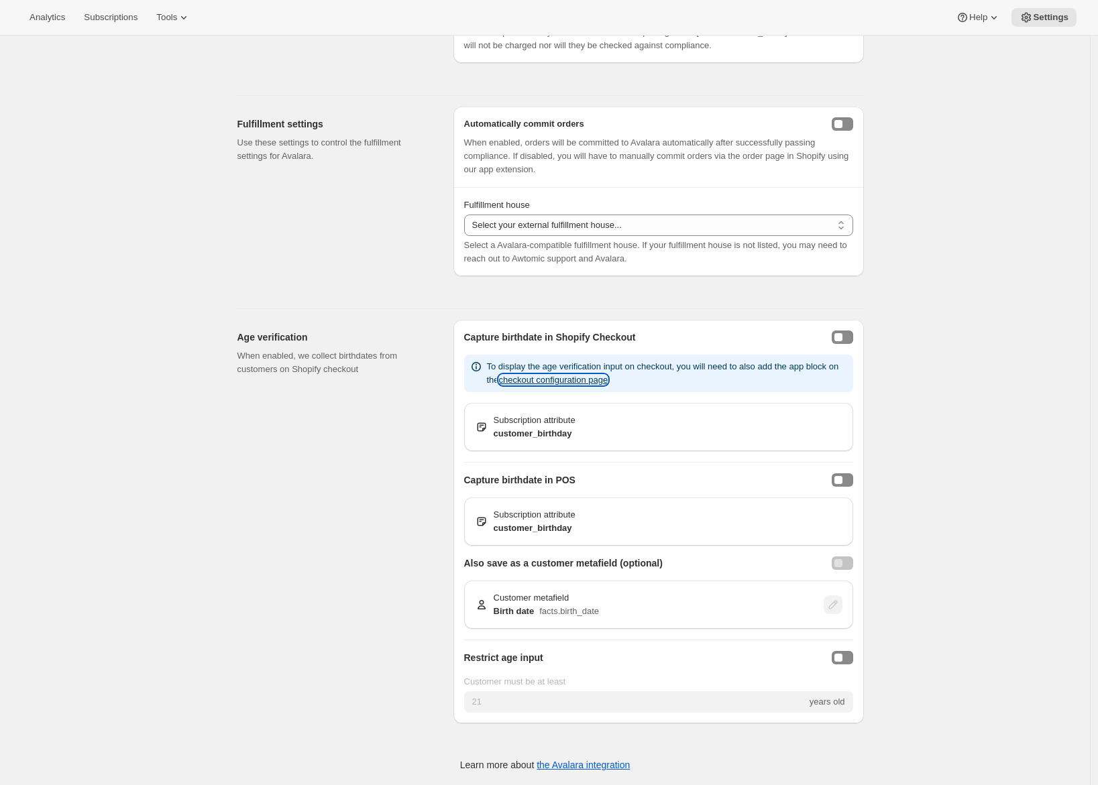
click at [588, 383] on button "checkout configuration page" at bounding box center [553, 380] width 109 height 10
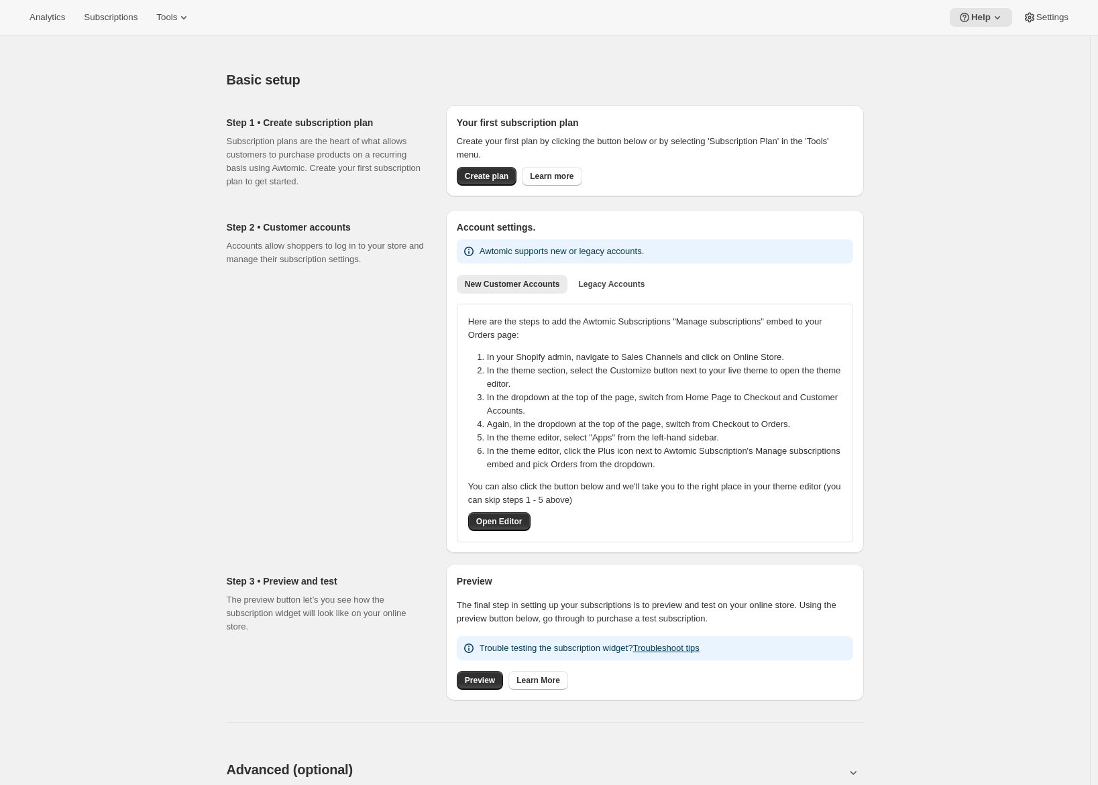
click at [74, 97] on div "Basic setup. This page is ready Basic setup Step 1 • Create subscription plan S…" at bounding box center [545, 764] width 1090 height 1456
click at [1042, 16] on span "Settings" at bounding box center [1052, 17] width 32 height 11
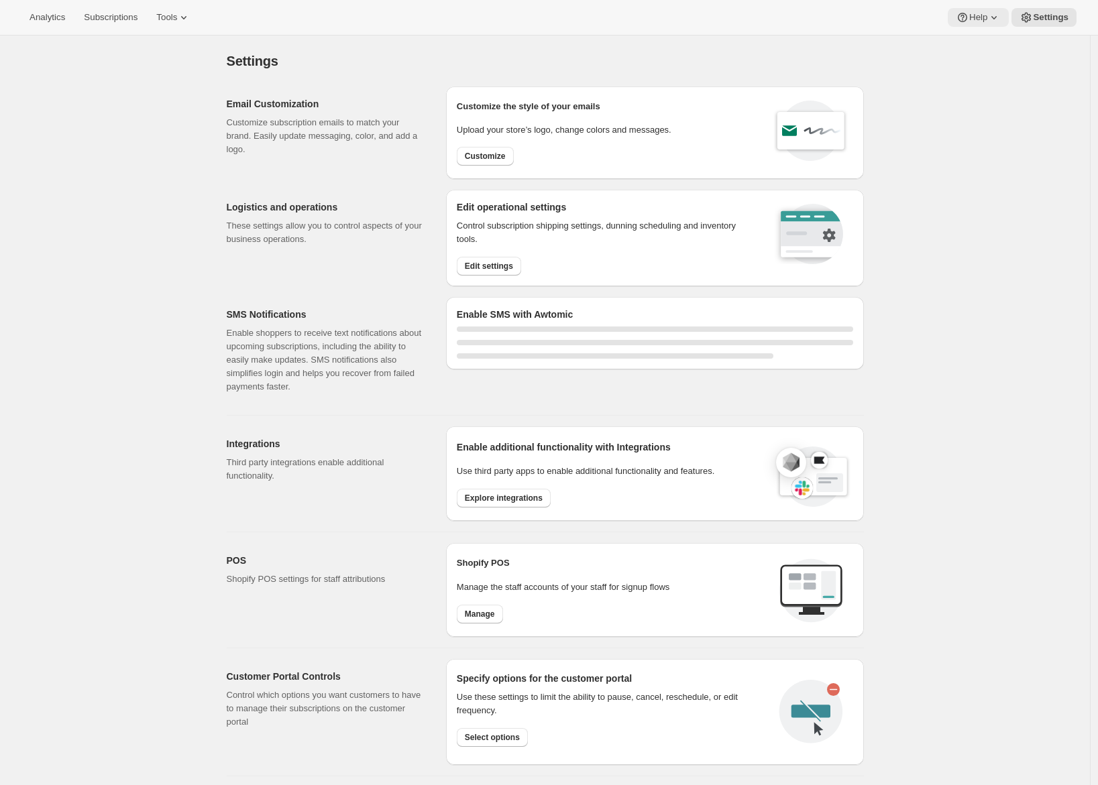
select select "22:00"
select select "09:00"
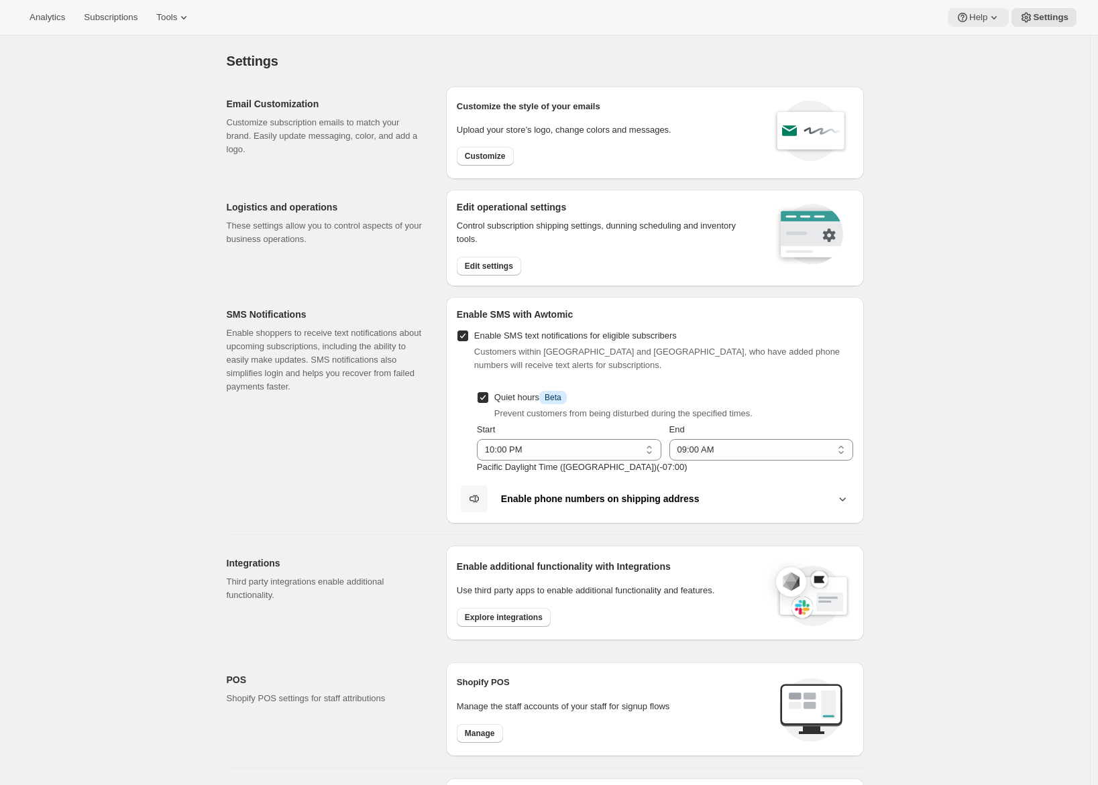
click at [979, 17] on span "Help" at bounding box center [978, 17] width 18 height 11
click at [906, 66] on div "Settings. This page is ready Settings Email Customization Customize subscriptio…" at bounding box center [545, 595] width 1090 height 1118
click at [987, 9] on button "Help" at bounding box center [978, 17] width 61 height 19
click at [979, 50] on span "Setup guide" at bounding box center [976, 45] width 46 height 10
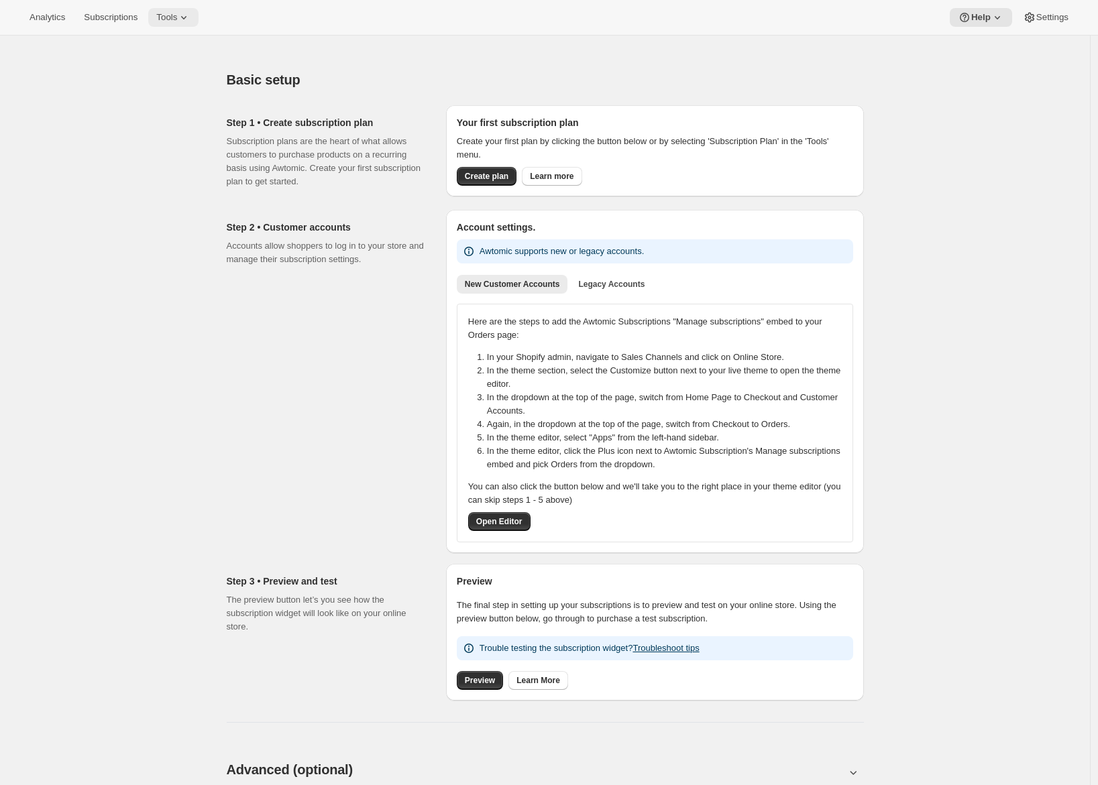
click at [177, 18] on span "Tools" at bounding box center [166, 17] width 21 height 11
click at [1045, 17] on span "Settings" at bounding box center [1052, 17] width 32 height 11
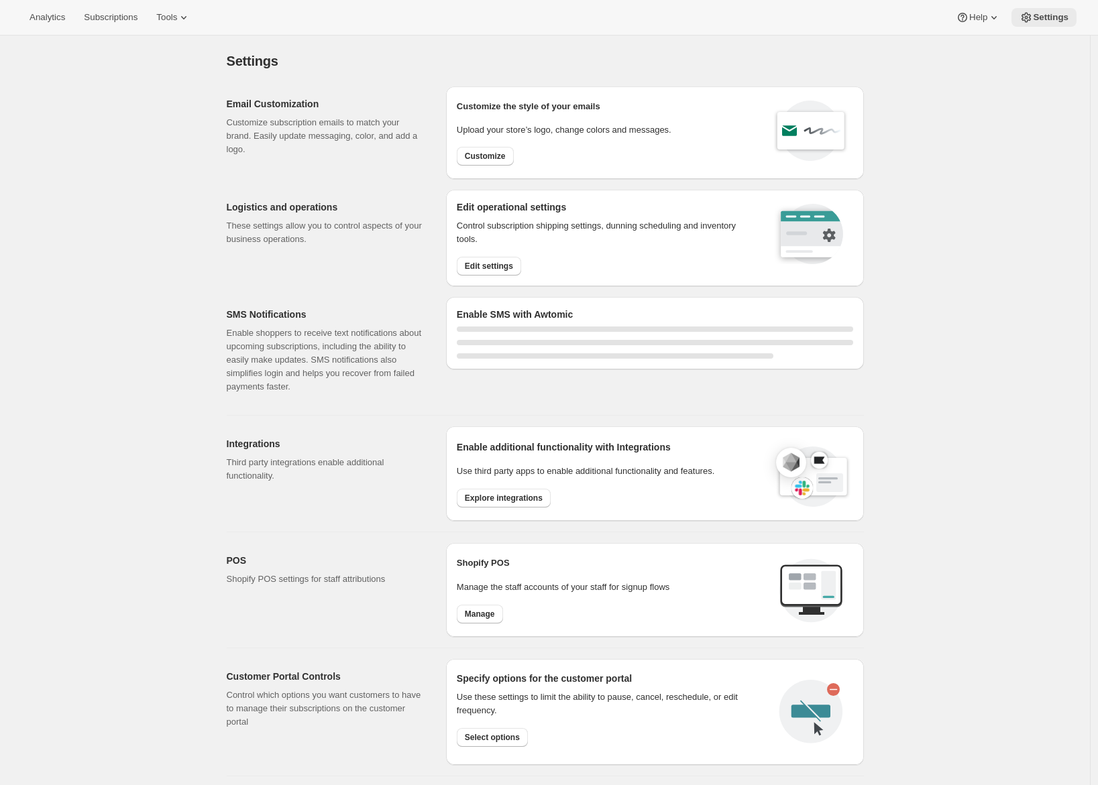
select select "22:00"
select select "09:00"
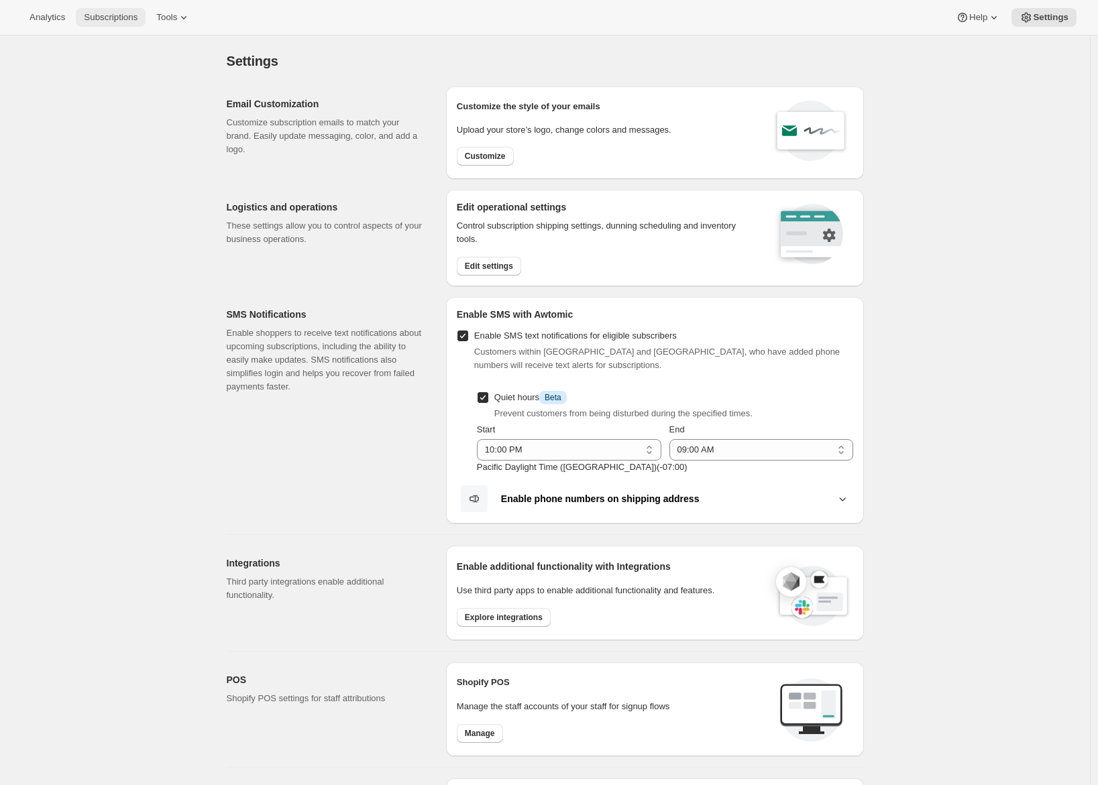
click at [109, 9] on button "Subscriptions" at bounding box center [111, 17] width 70 height 19
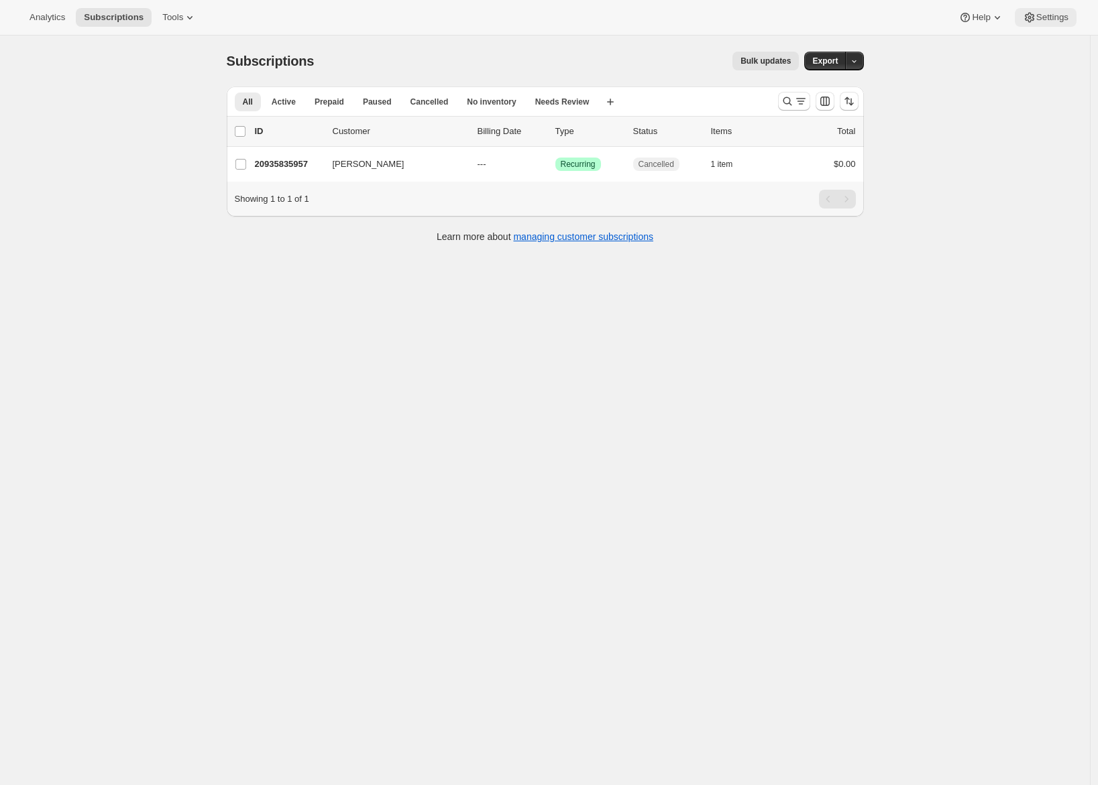
click at [1050, 18] on span "Settings" at bounding box center [1052, 17] width 32 height 11
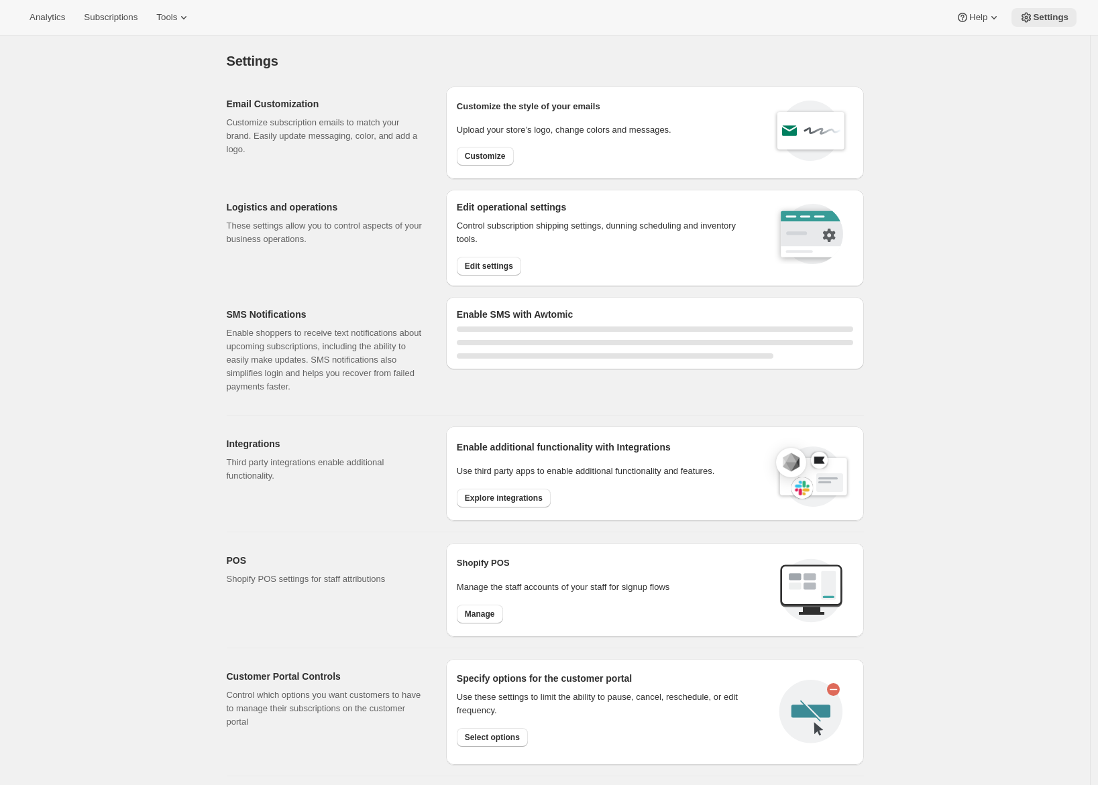
select select "22:00"
select select "09:00"
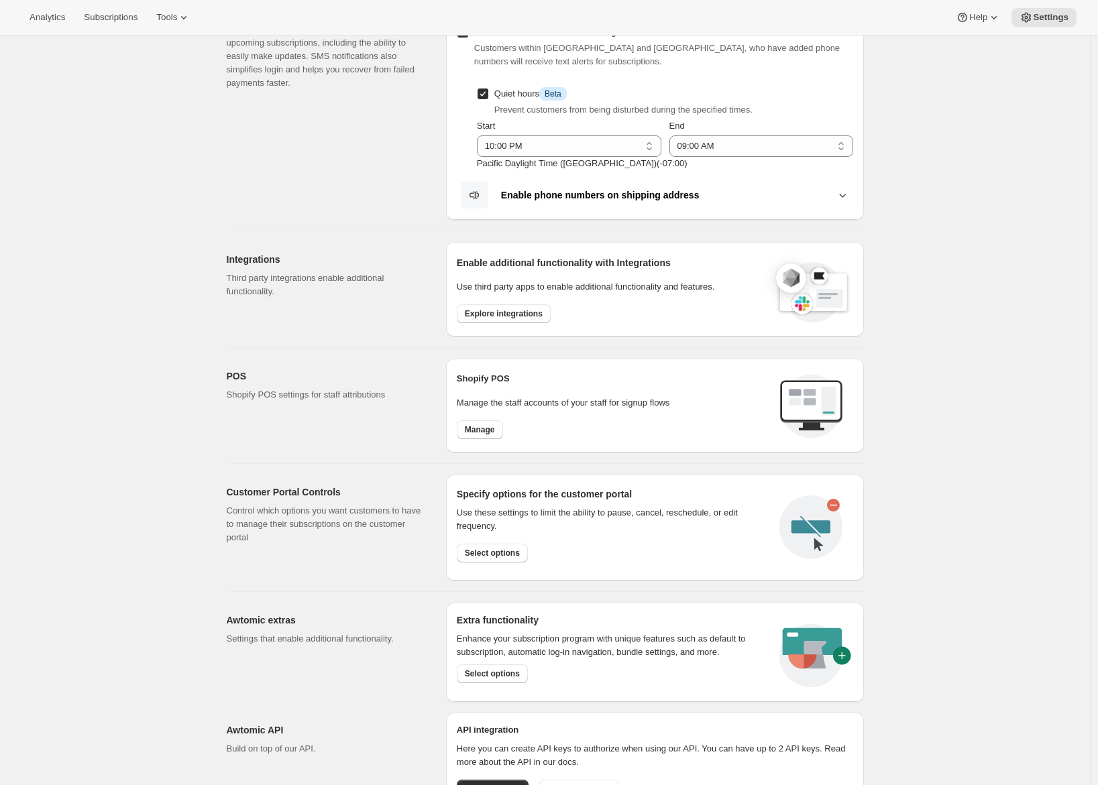
scroll to position [367, 0]
